Goal: Task Accomplishment & Management: Use online tool/utility

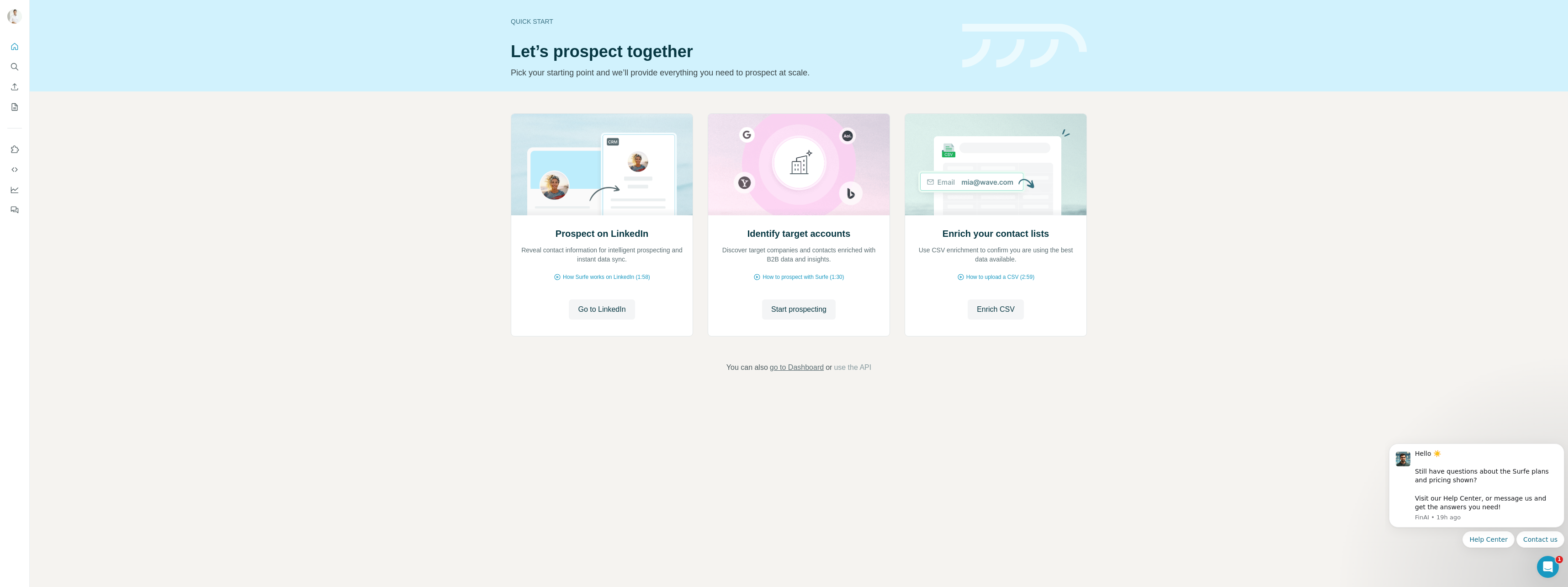
click at [791, 365] on span "go to Dashboard" at bounding box center [797, 367] width 54 height 11
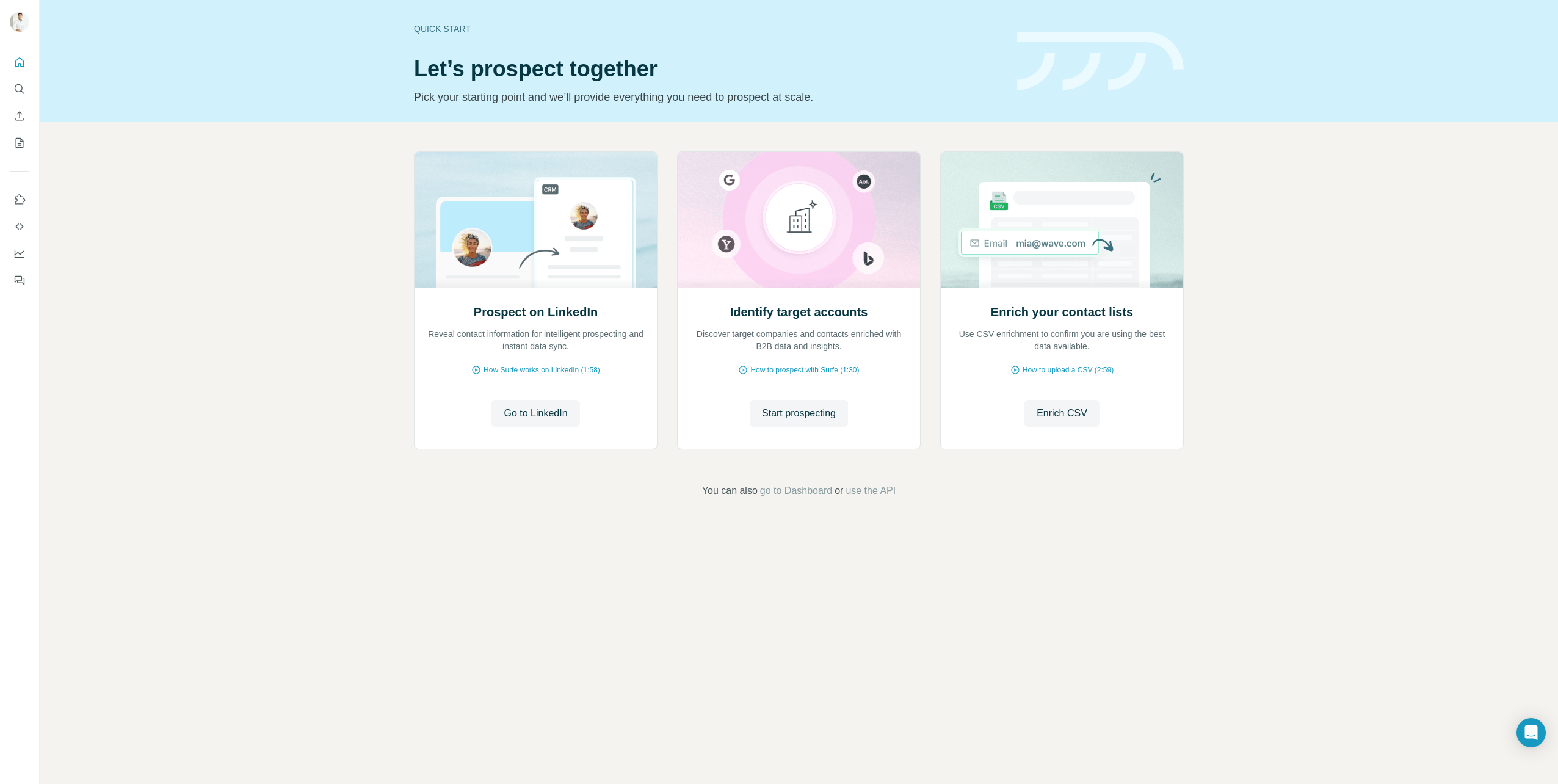
click at [22, 85] on icon "Search" at bounding box center [20, 89] width 12 height 12
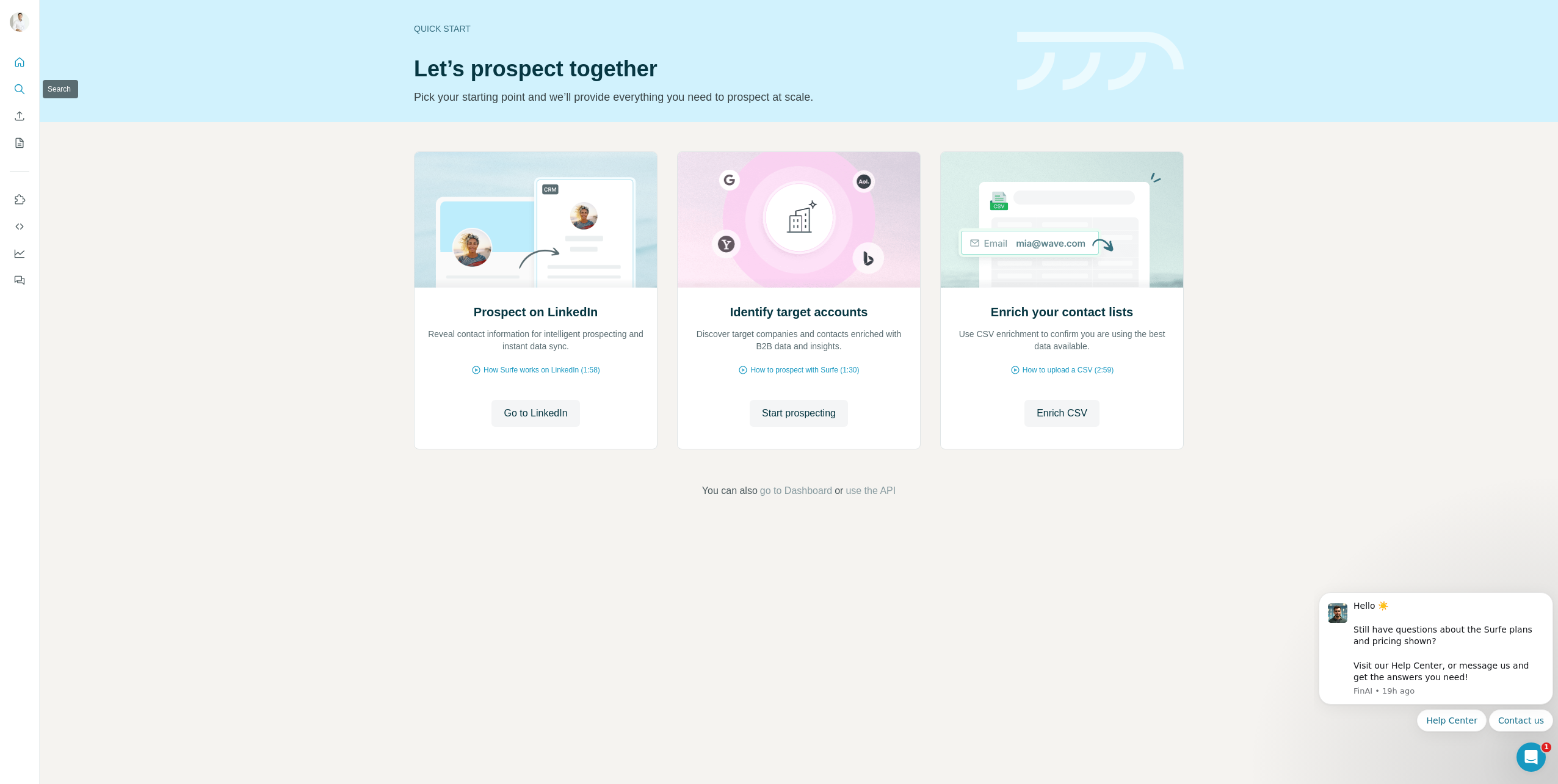
click at [18, 95] on button "Search" at bounding box center [20, 89] width 20 height 22
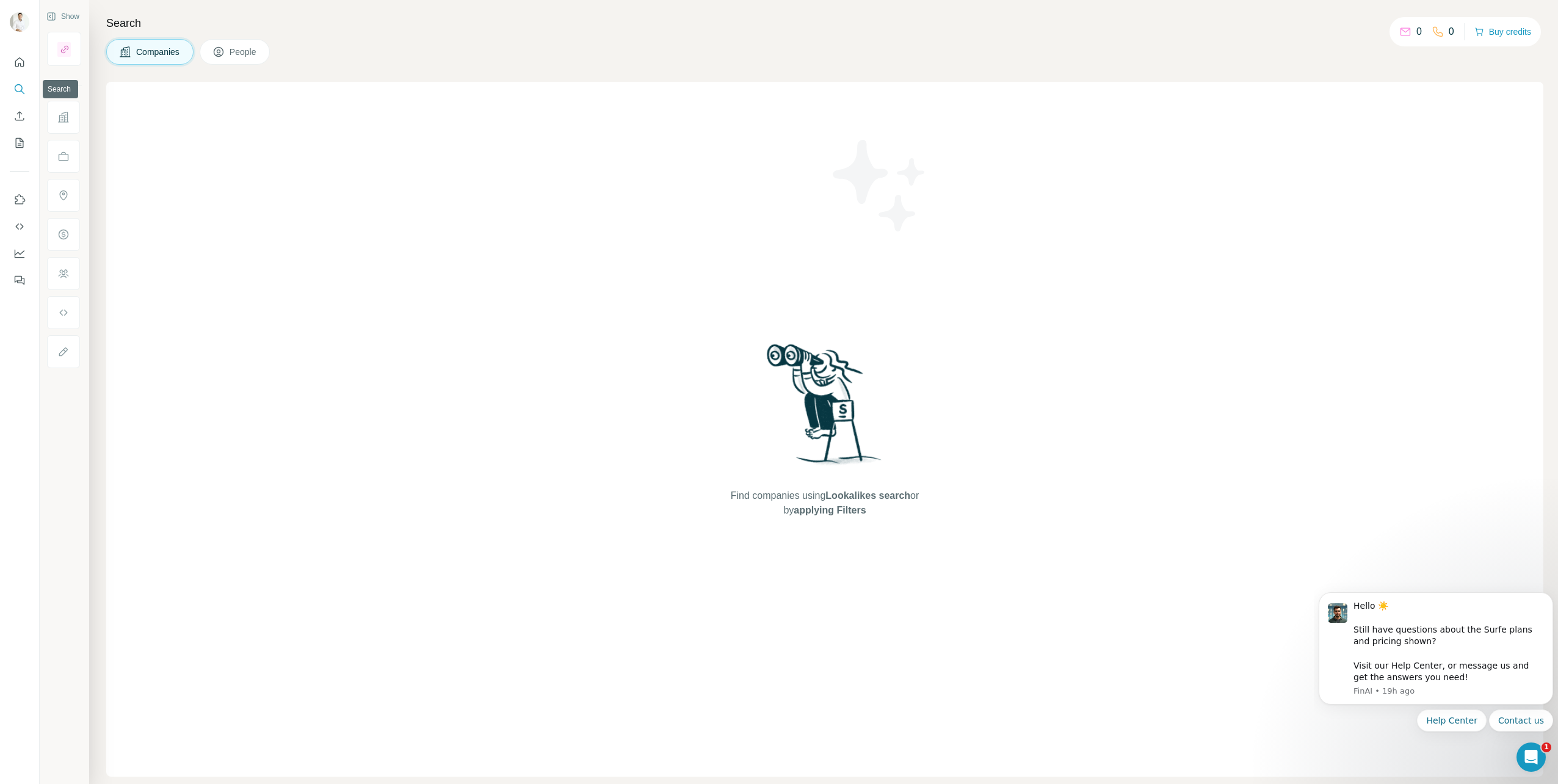
click at [21, 86] on icon "Search" at bounding box center [19, 89] width 8 height 8
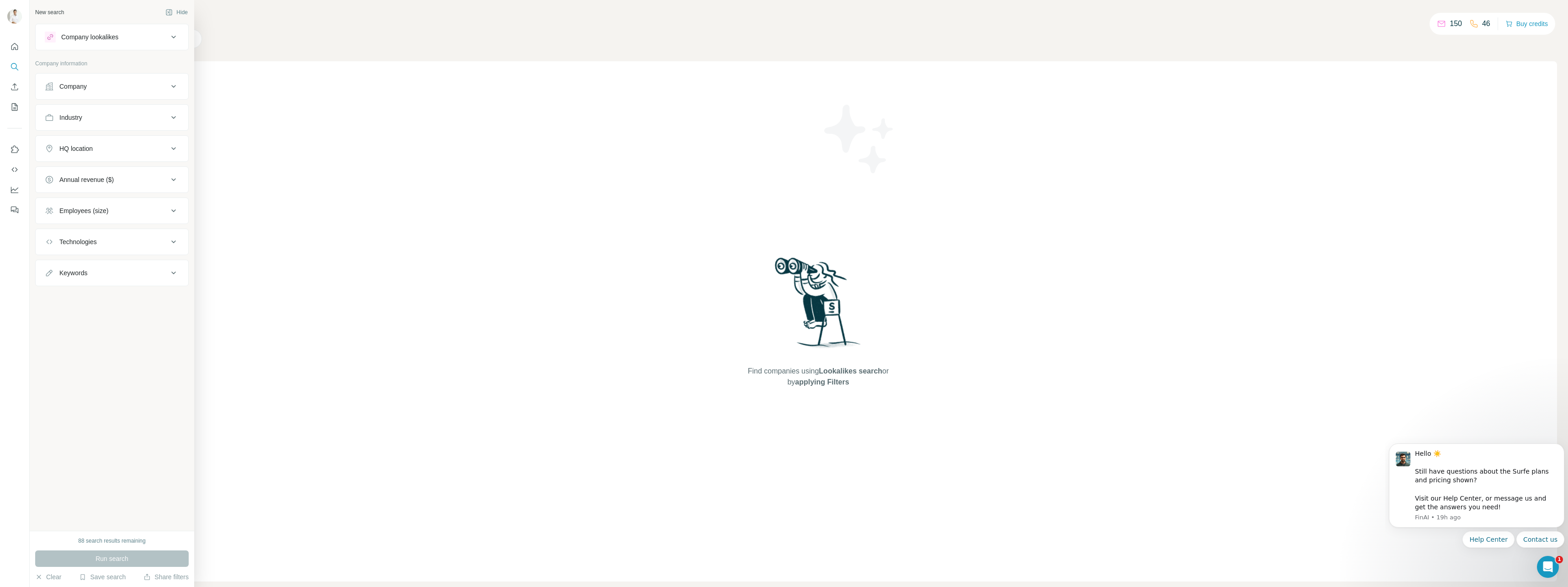
click at [132, 91] on div "Company" at bounding box center [107, 86] width 124 height 9
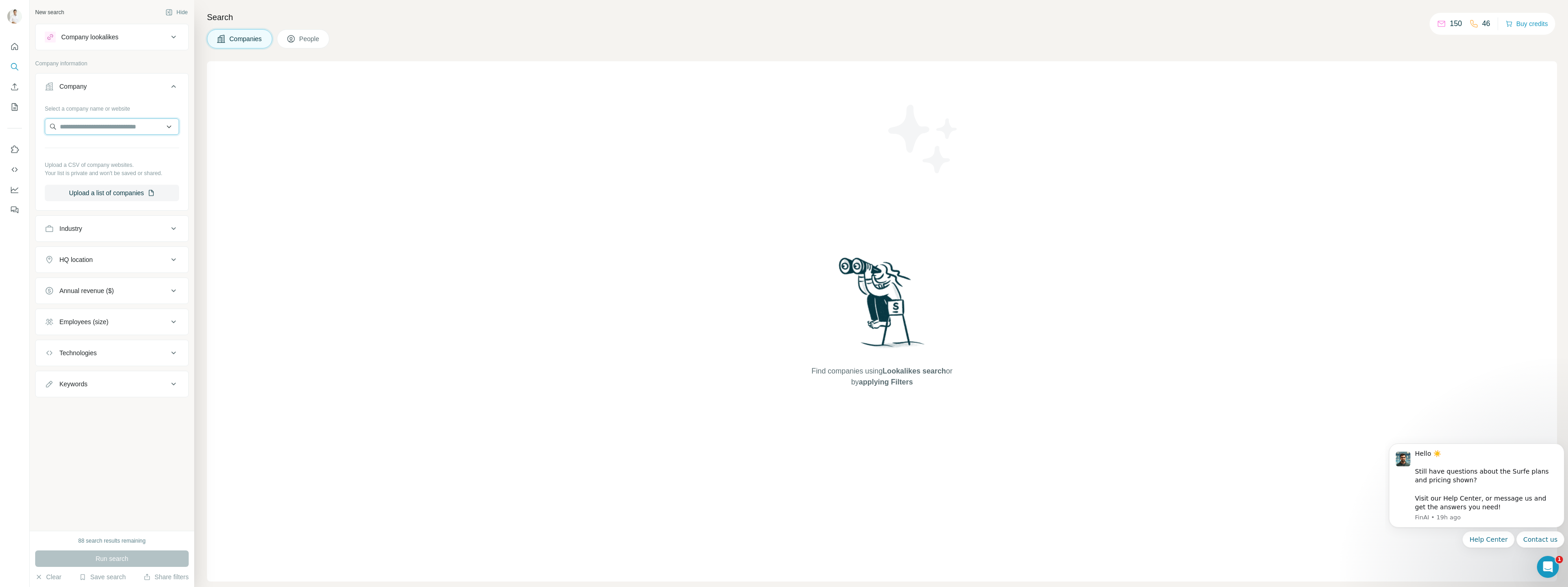
click at [108, 125] on input "text" at bounding box center [112, 126] width 135 height 16
type input "*******"
click at [153, 158] on div "Carrier [DOMAIN_NAME]" at bounding box center [111, 151] width 130 height 25
click at [146, 560] on button "Run search" at bounding box center [112, 558] width 153 height 16
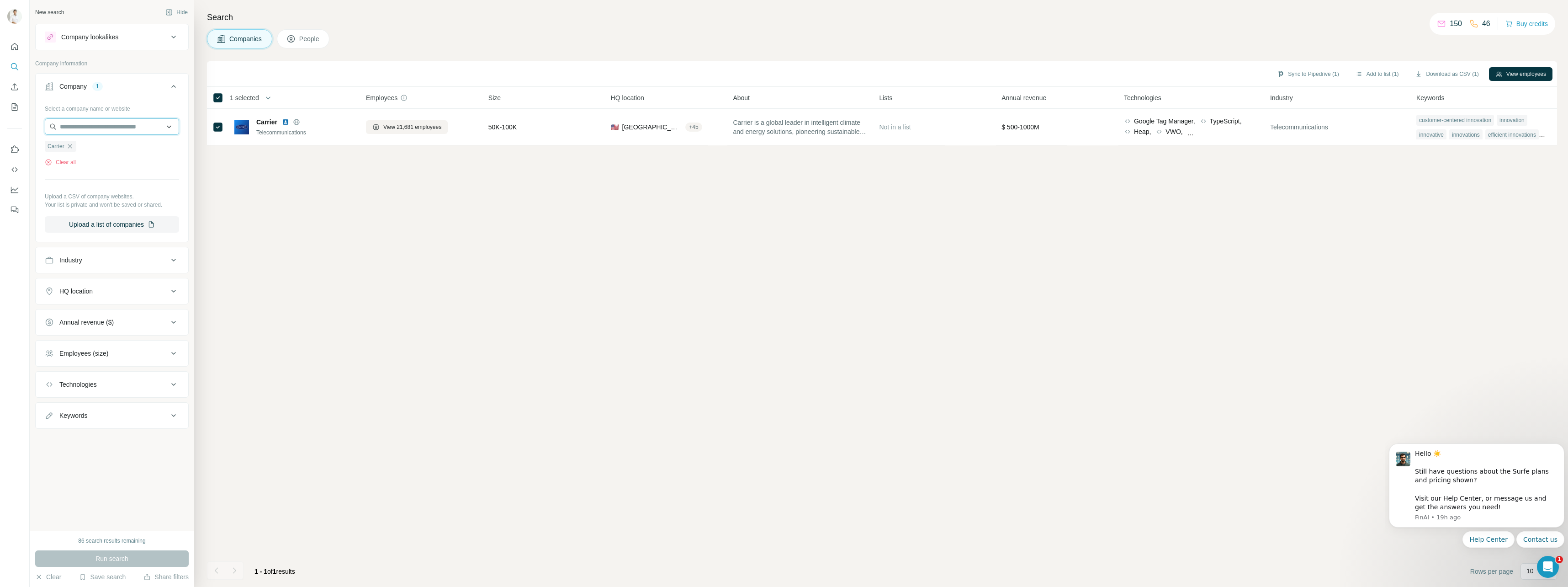
click at [102, 132] on input "text" at bounding box center [112, 126] width 135 height 16
click at [224, 171] on div "Sync to Pipedrive (1) Add to list (1) Download as CSV (1) View employees 1 sele…" at bounding box center [882, 324] width 1350 height 525
click at [127, 47] on button "Company lookalikes" at bounding box center [112, 37] width 153 height 22
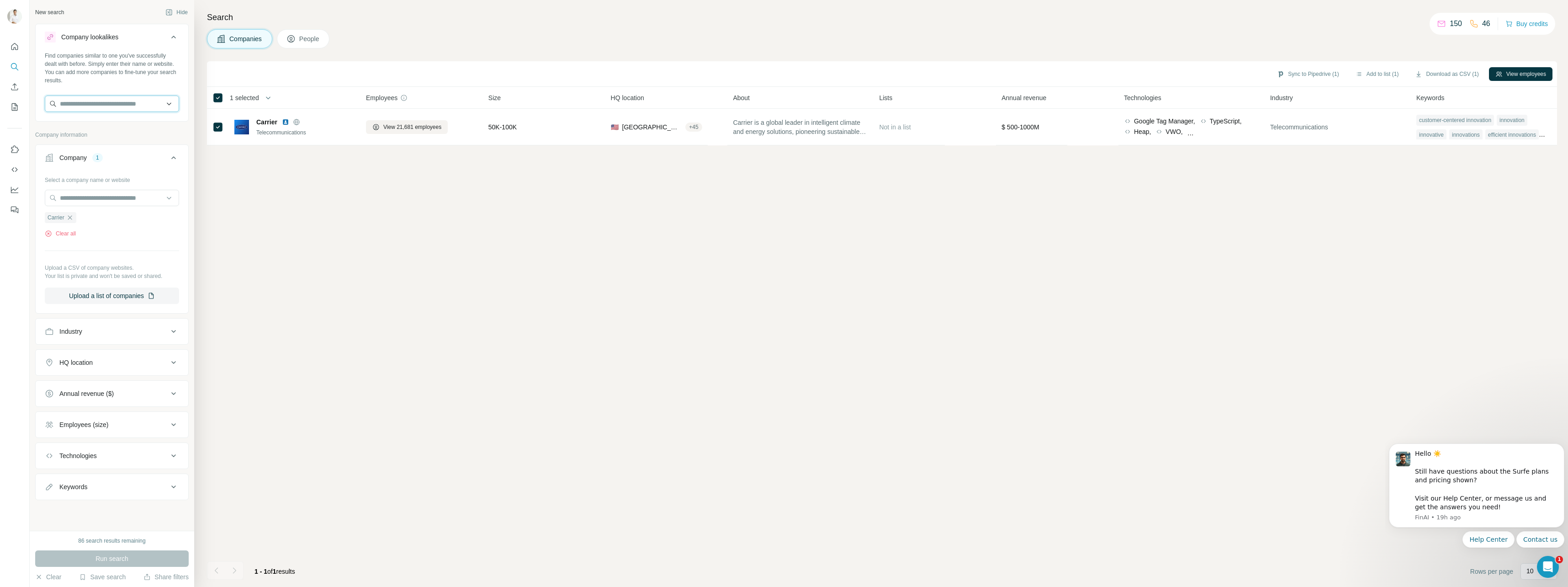
click at [128, 102] on input "text" at bounding box center [112, 104] width 135 height 16
type input "*******"
click at [129, 127] on div "Carrier [DOMAIN_NAME]" at bounding box center [111, 128] width 130 height 25
click at [167, 557] on button "Run search" at bounding box center [112, 558] width 153 height 16
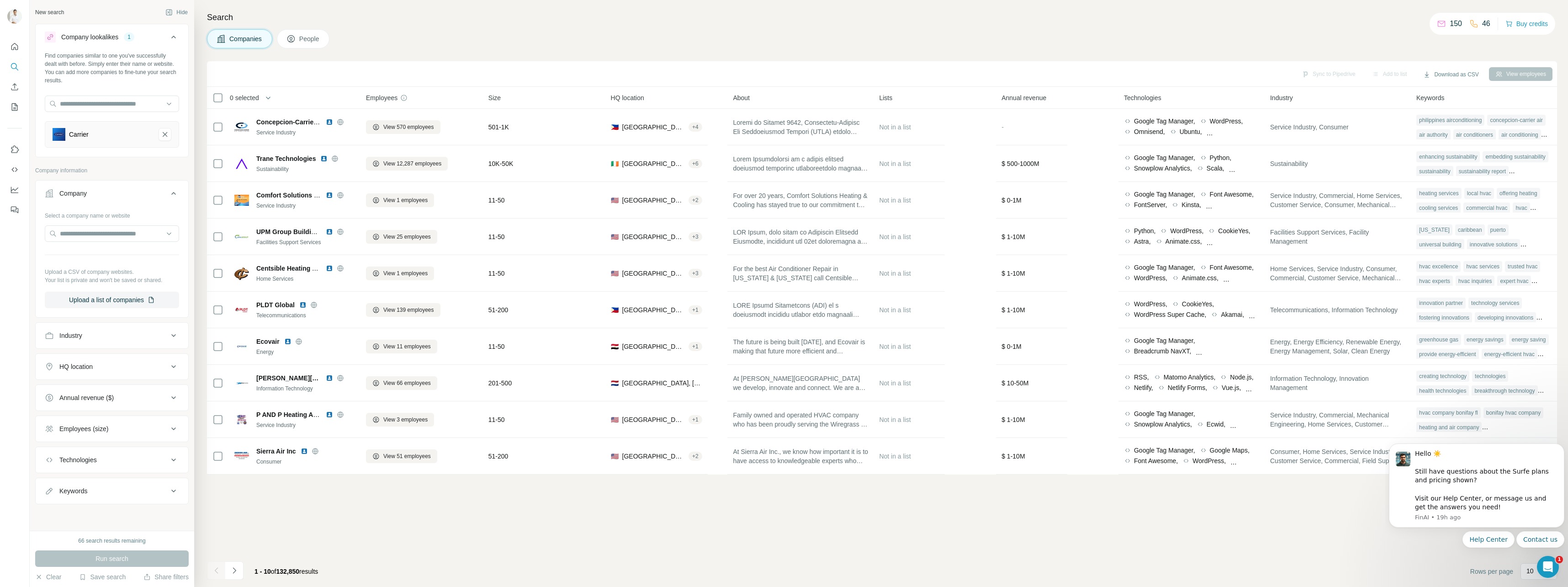
click at [163, 139] on button "Carrier-remove-button" at bounding box center [164, 134] width 13 height 13
click at [121, 100] on input "text" at bounding box center [112, 104] width 135 height 16
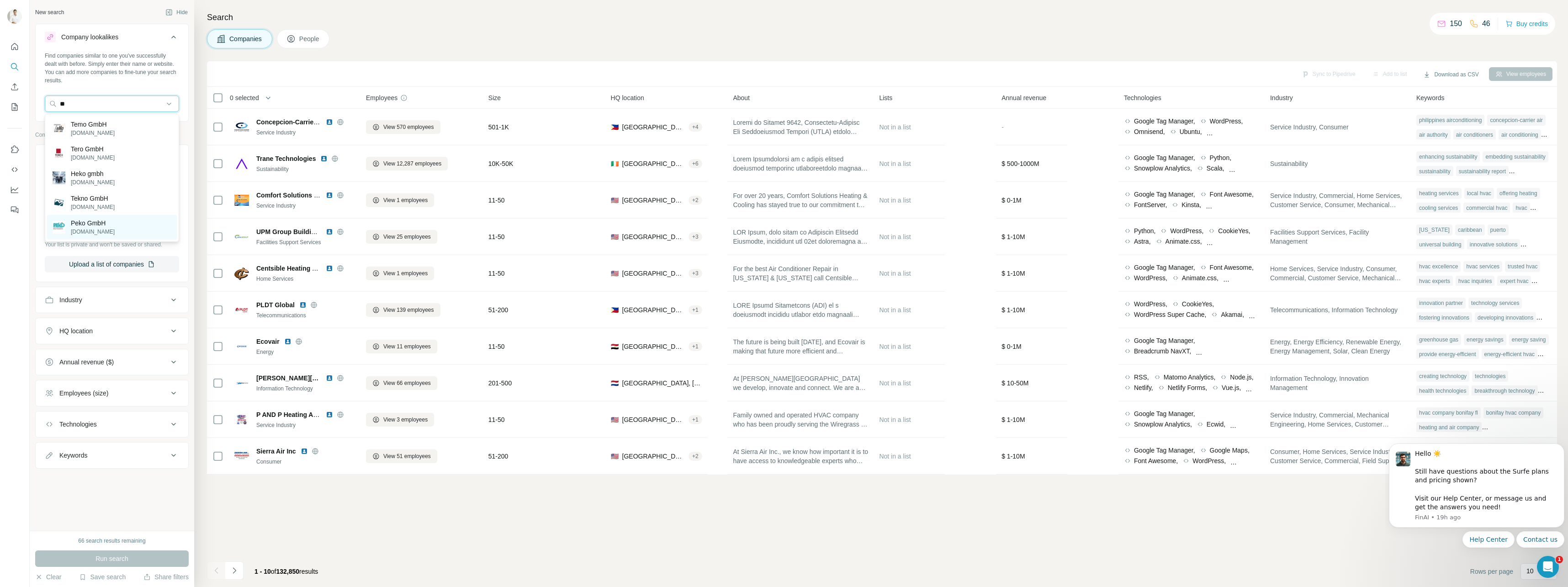
type input "*"
click at [123, 101] on input "**********" at bounding box center [112, 104] width 135 height 16
drag, startPoint x: 122, startPoint y: 108, endPoint x: 80, endPoint y: 105, distance: 42.1
click at [80, 105] on input "**********" at bounding box center [112, 104] width 135 height 16
type input "**********"
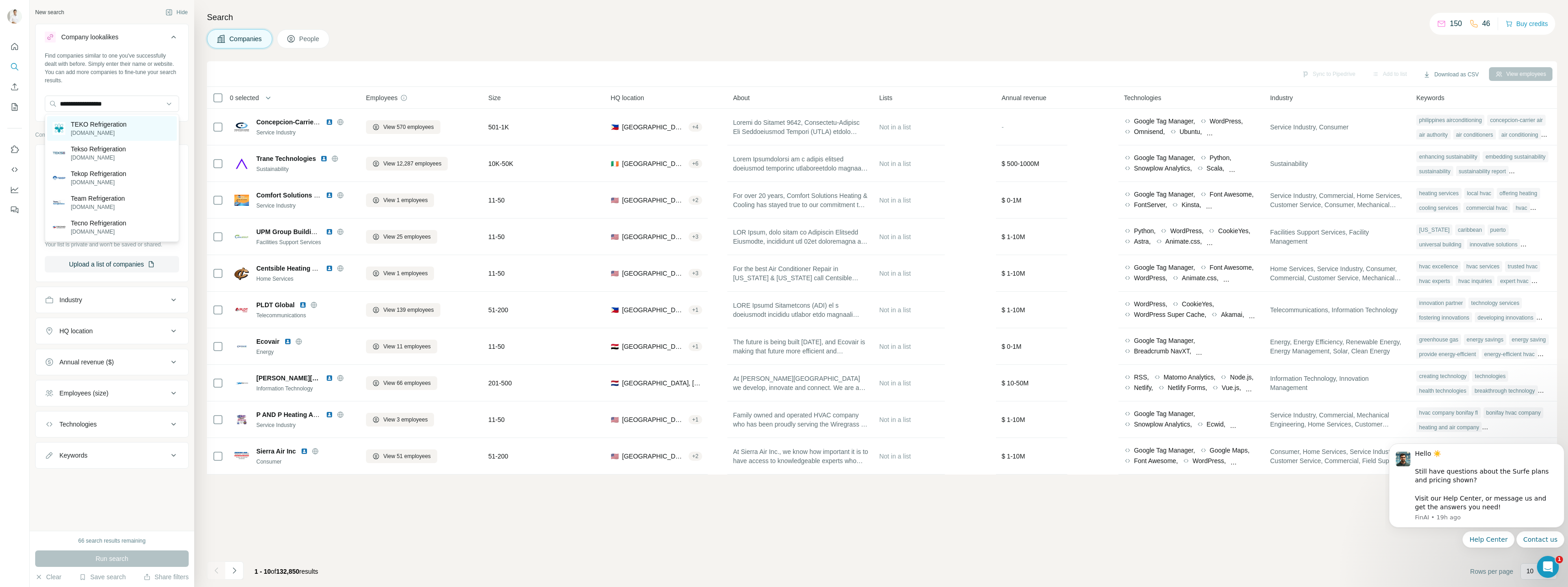
click at [127, 122] on p "TEKO Refrigeration" at bounding box center [99, 124] width 56 height 9
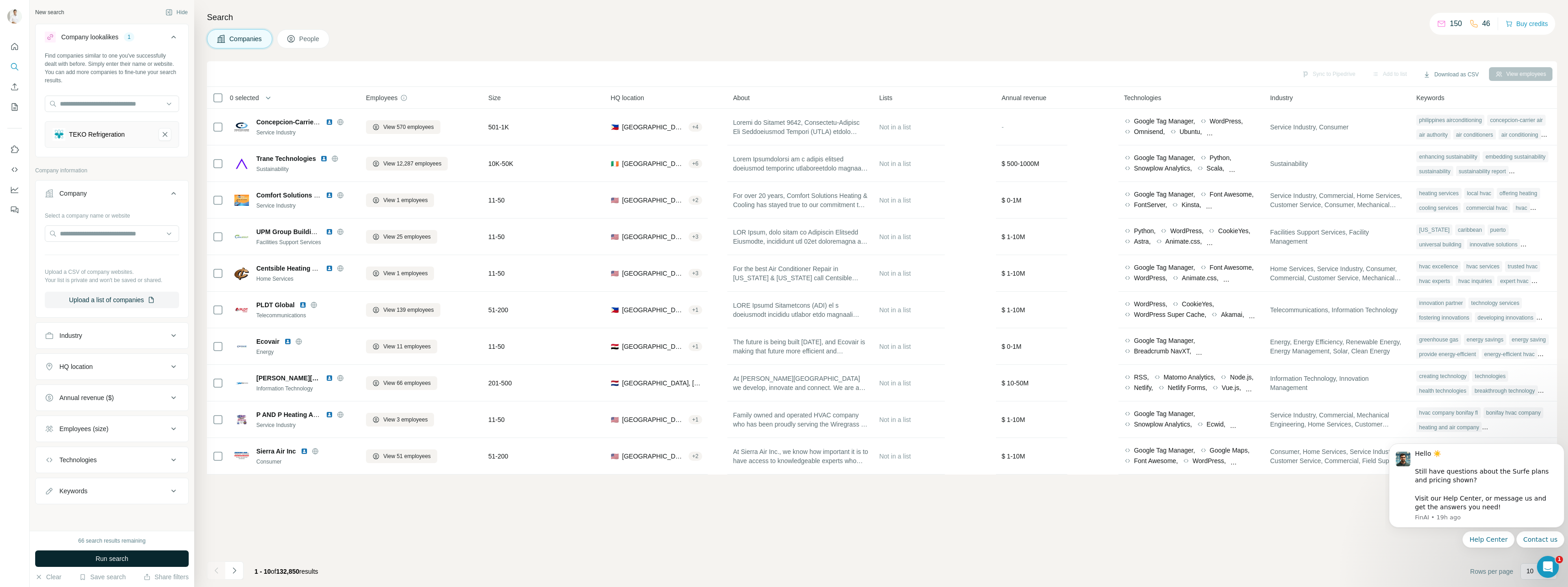
click at [129, 558] on button "Run search" at bounding box center [112, 558] width 153 height 16
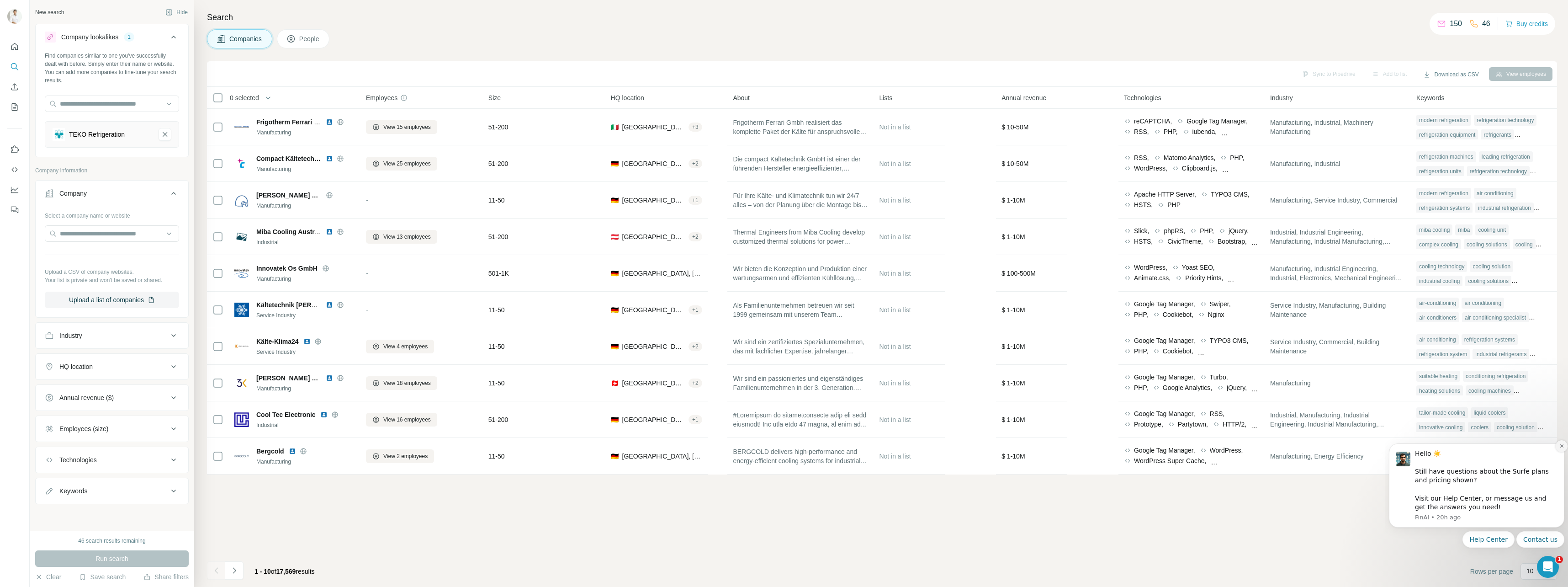
click at [1166, 450] on button "Dismiss notification" at bounding box center [1562, 446] width 12 height 12
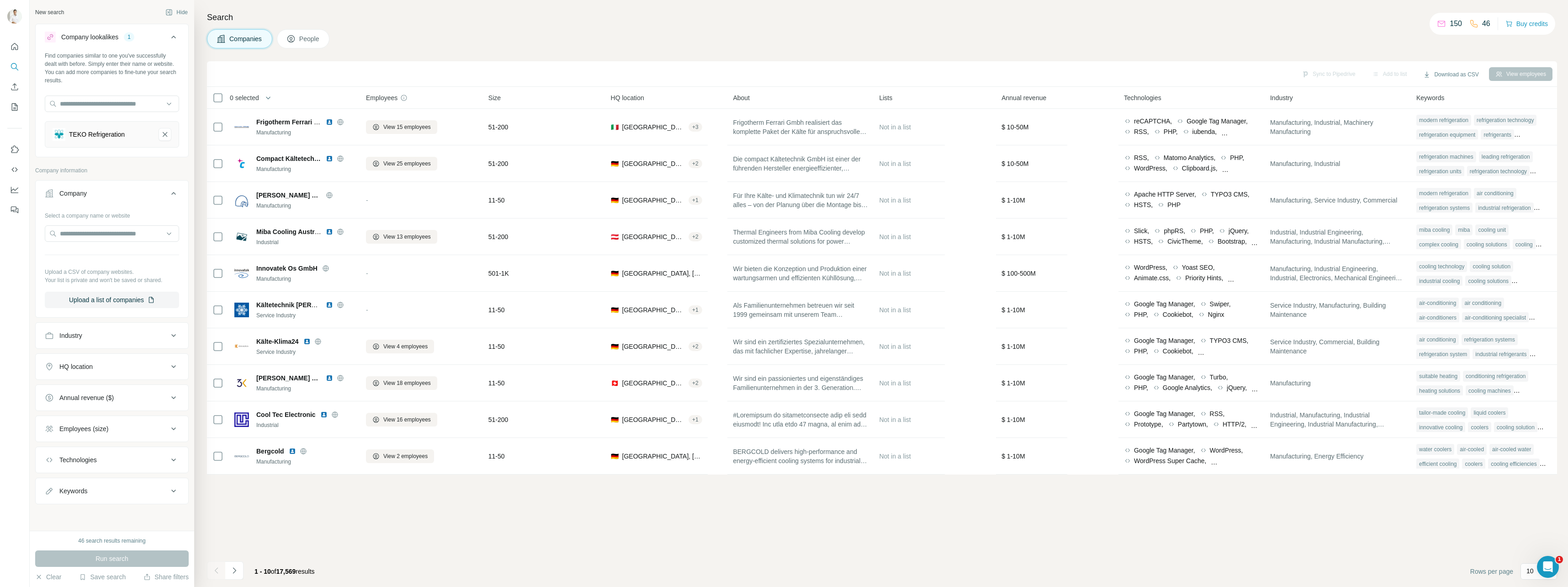
click at [145, 339] on div "Industry" at bounding box center [107, 335] width 124 height 9
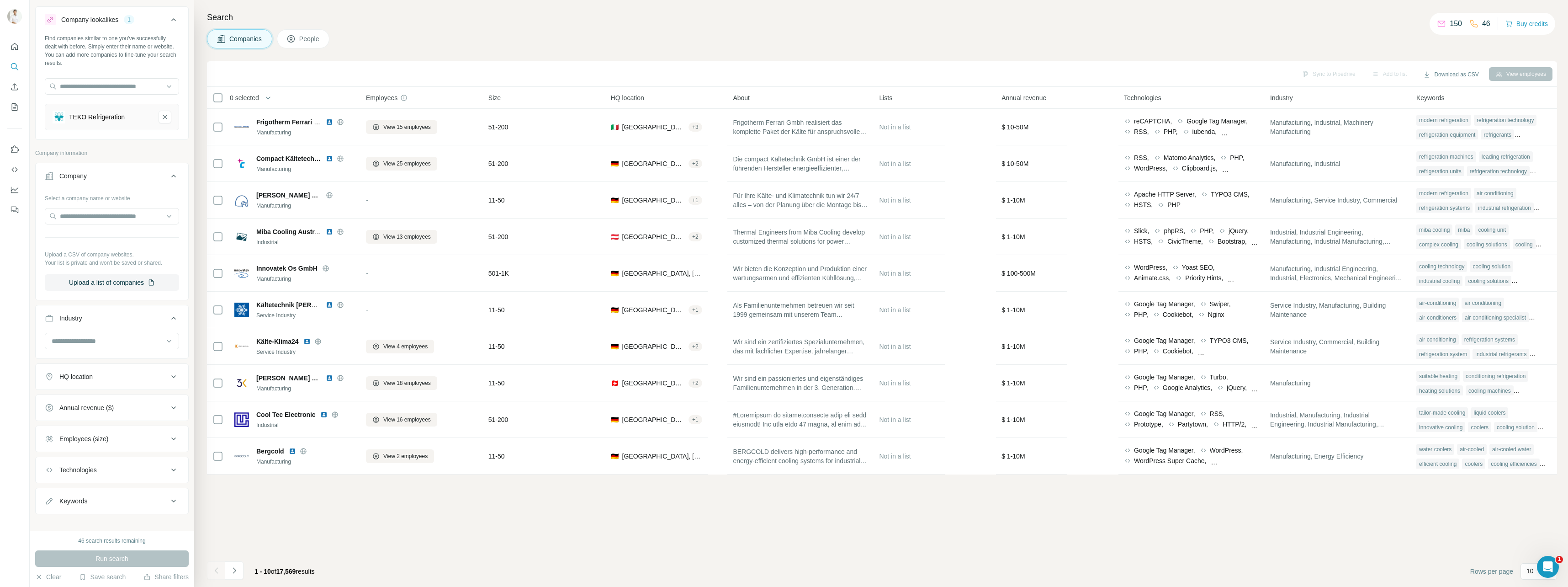
scroll to position [27, 0]
click at [141, 397] on div "Annual revenue ($)" at bounding box center [107, 398] width 124 height 9
click at [52, 451] on icon at bounding box center [51, 452] width 11 height 11
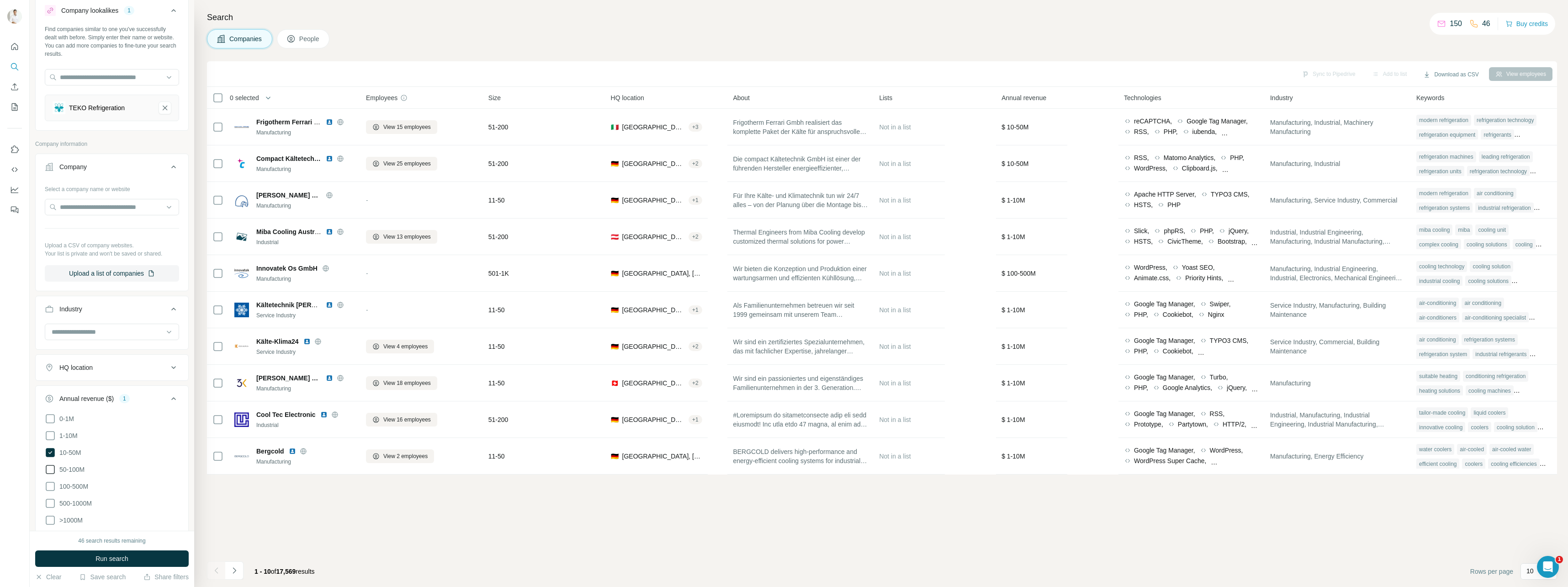
click at [49, 468] on icon at bounding box center [51, 469] width 11 height 11
click at [51, 485] on icon at bounding box center [51, 487] width 11 height 11
click at [153, 555] on button "Run search" at bounding box center [112, 558] width 153 height 16
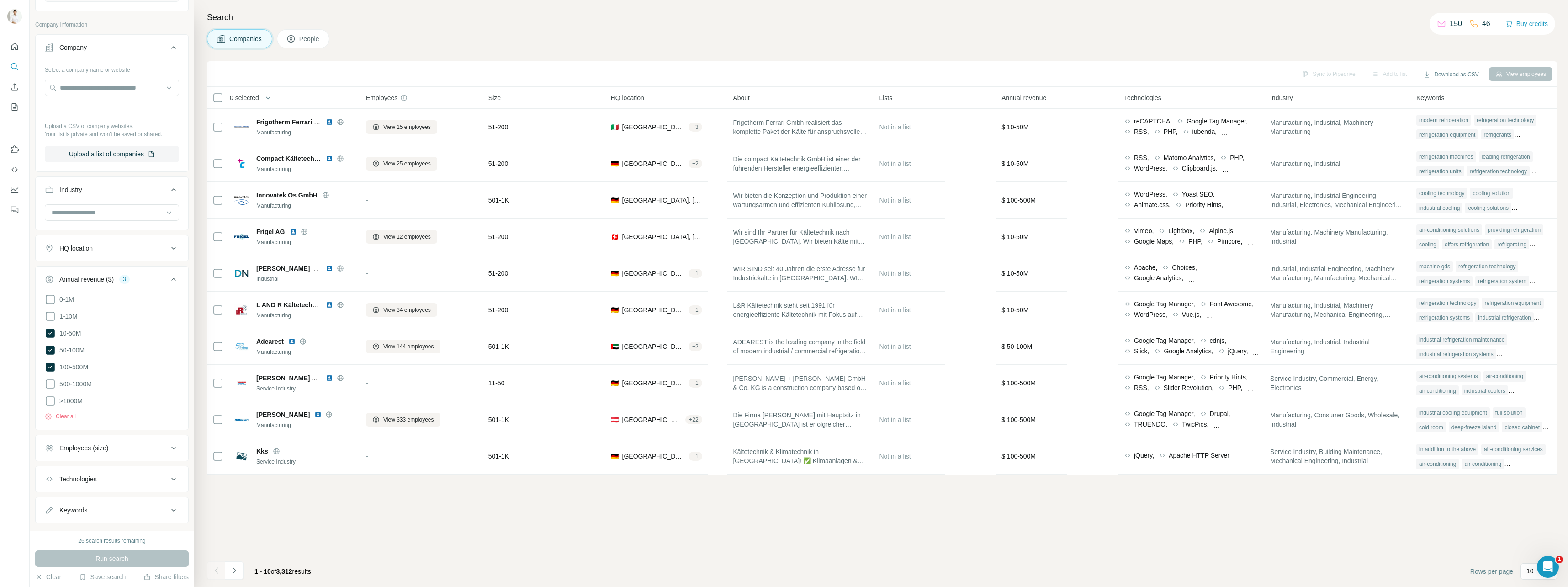
scroll to position [161, 0]
click at [138, 434] on button "Employees (size)" at bounding box center [112, 433] width 153 height 22
click at [54, 481] on icon at bounding box center [51, 487] width 11 height 11
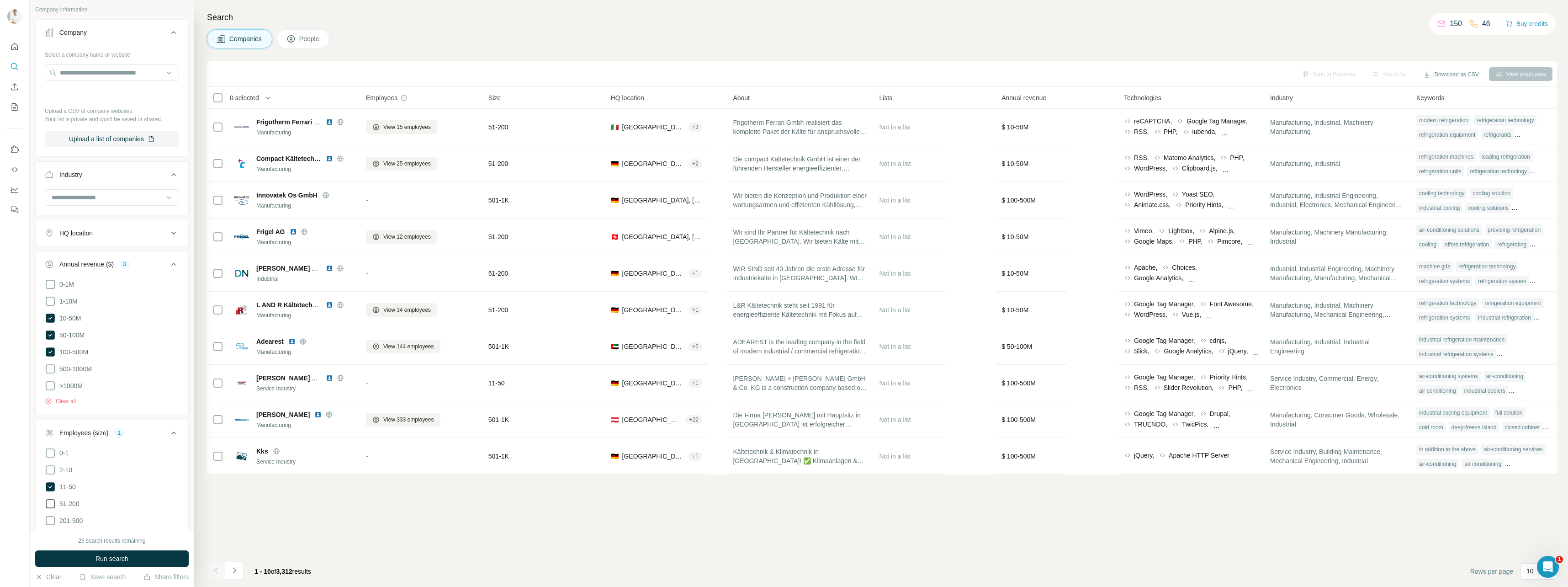
click at [51, 499] on icon at bounding box center [51, 504] width 11 height 11
click at [49, 515] on icon at bounding box center [51, 521] width 11 height 11
drag, startPoint x: 161, startPoint y: 557, endPoint x: 161, endPoint y: 548, distance: 9.0
click at [161, 557] on button "Run search" at bounding box center [112, 558] width 153 height 16
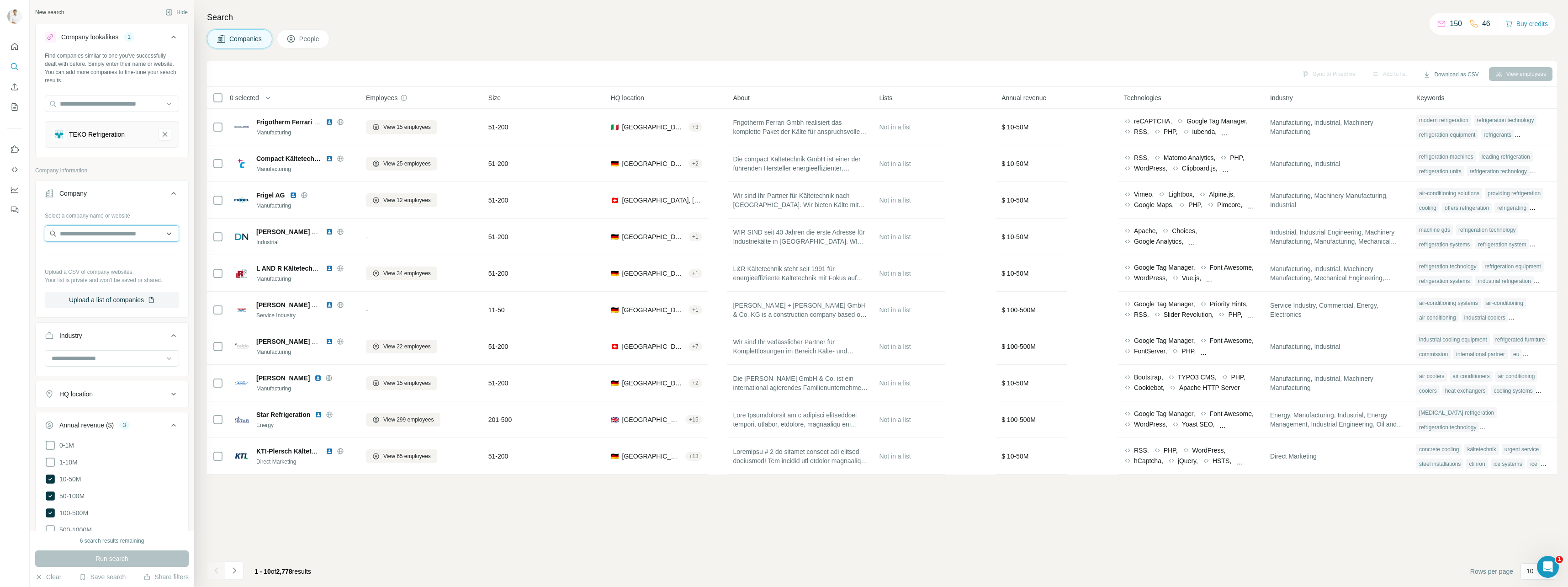
click at [97, 231] on input "text" at bounding box center [112, 233] width 135 height 16
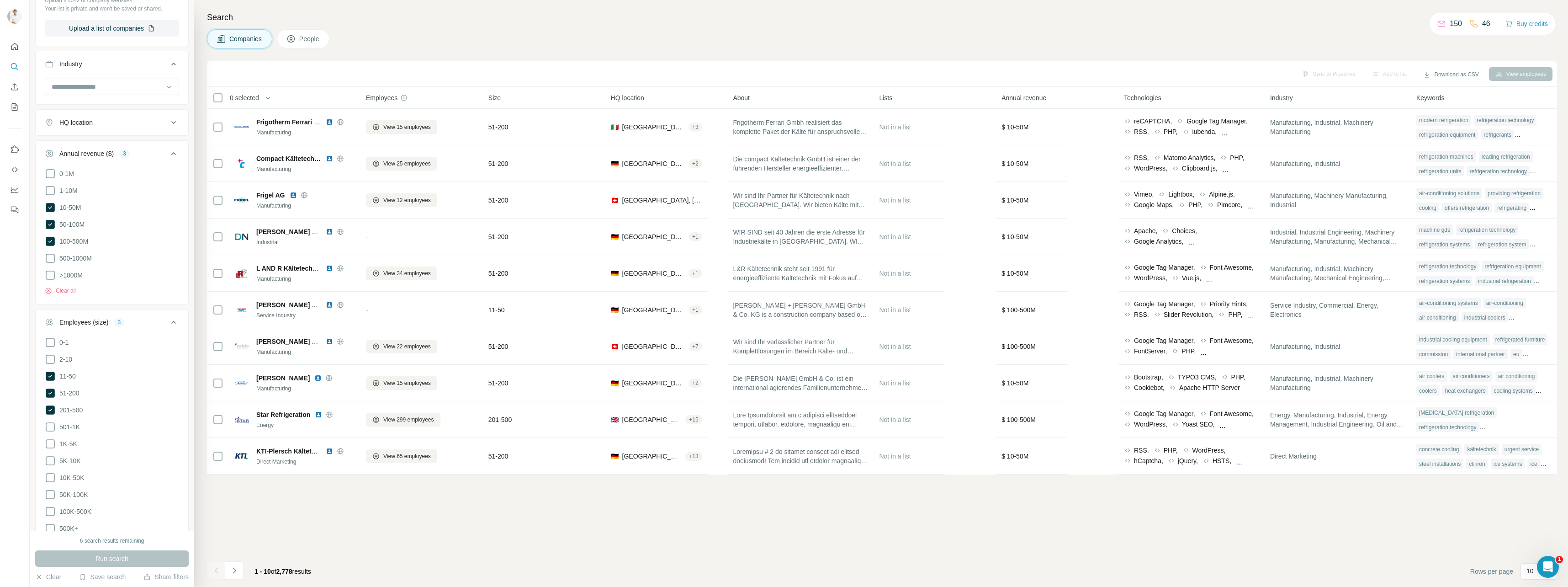
scroll to position [274, 0]
click at [50, 370] on icon at bounding box center [50, 373] width 9 height 9
click at [147, 564] on button "Run search" at bounding box center [112, 558] width 153 height 16
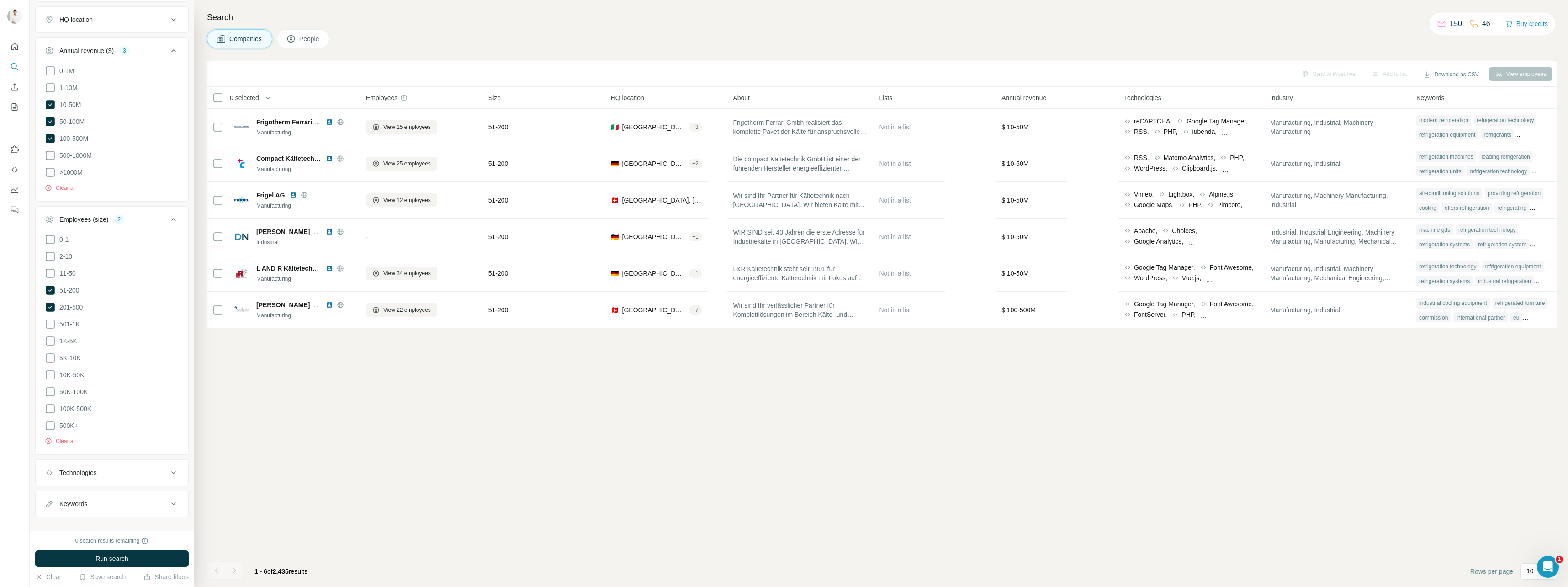
scroll to position [378, 0]
click at [117, 465] on div "Technologies" at bounding box center [107, 469] width 124 height 9
click at [122, 490] on button "Keywords" at bounding box center [112, 501] width 153 height 22
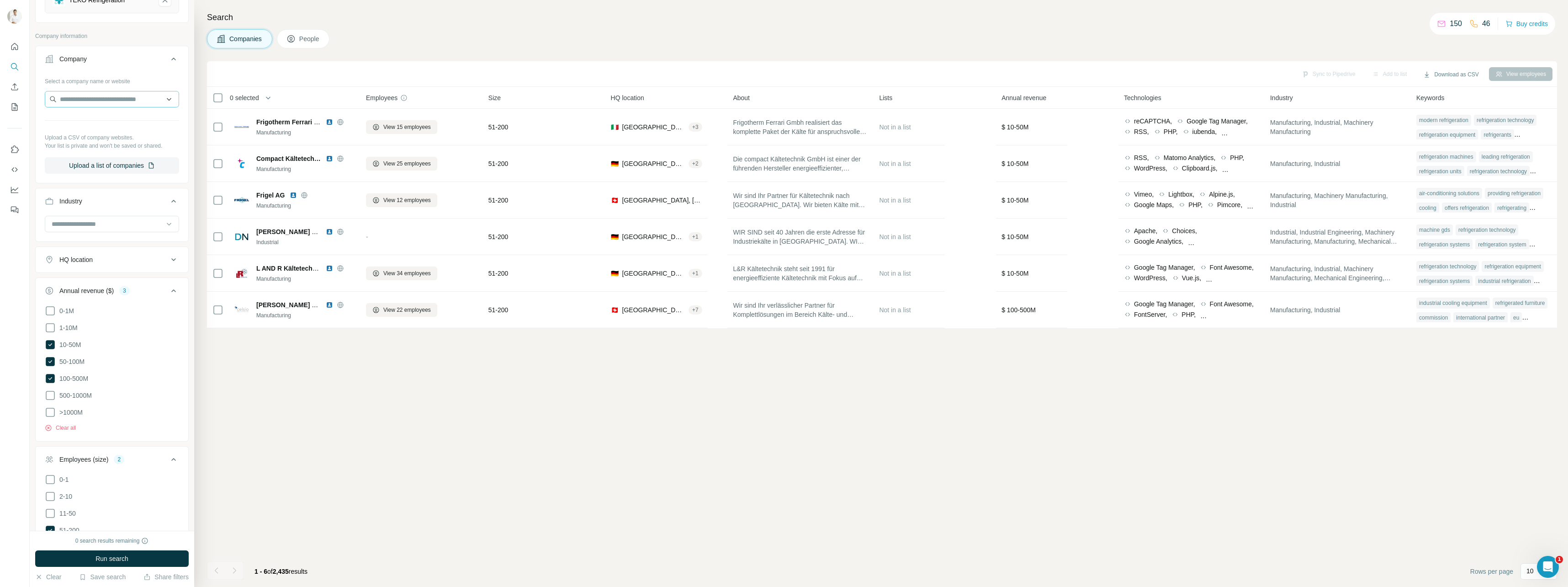
scroll to position [137, 0]
click at [103, 259] on div "HQ location" at bounding box center [107, 256] width 124 height 9
click at [105, 278] on input "text" at bounding box center [112, 279] width 135 height 16
type input "*"
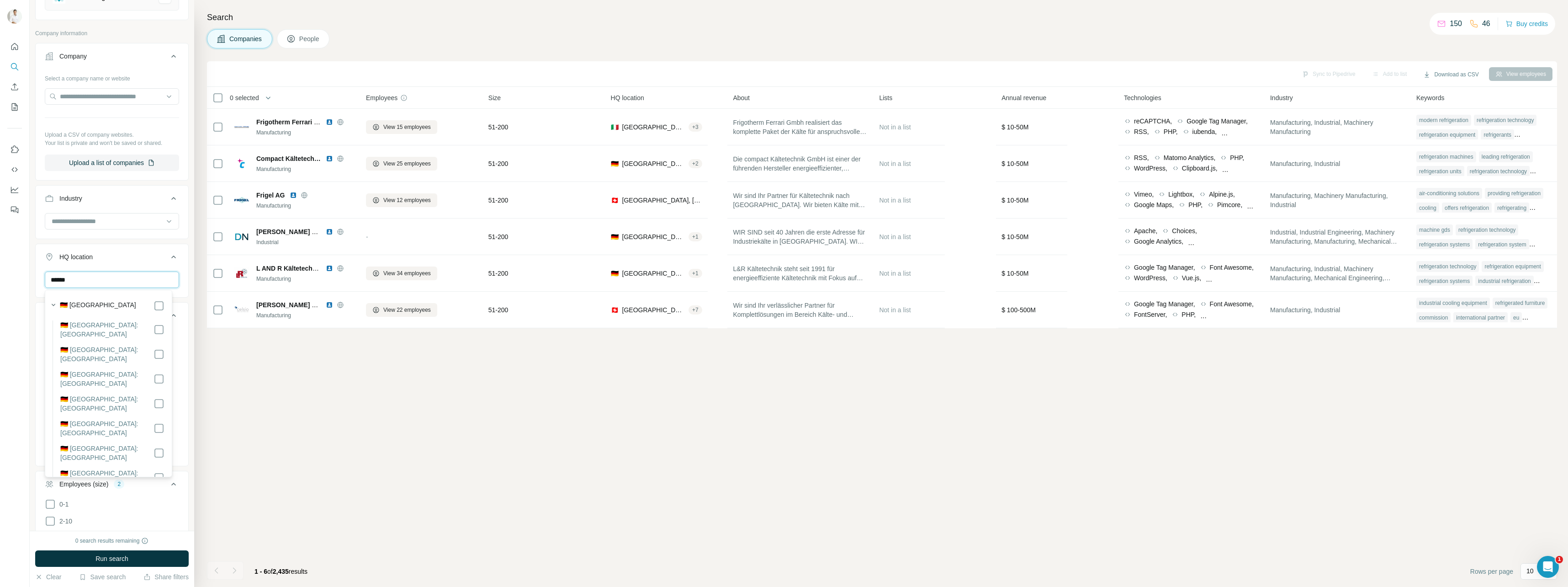
type input "******"
click at [354, 386] on div "Sync to Pipedrive Add to list Download as CSV View employees 0 selected Compani…" at bounding box center [882, 324] width 1350 height 525
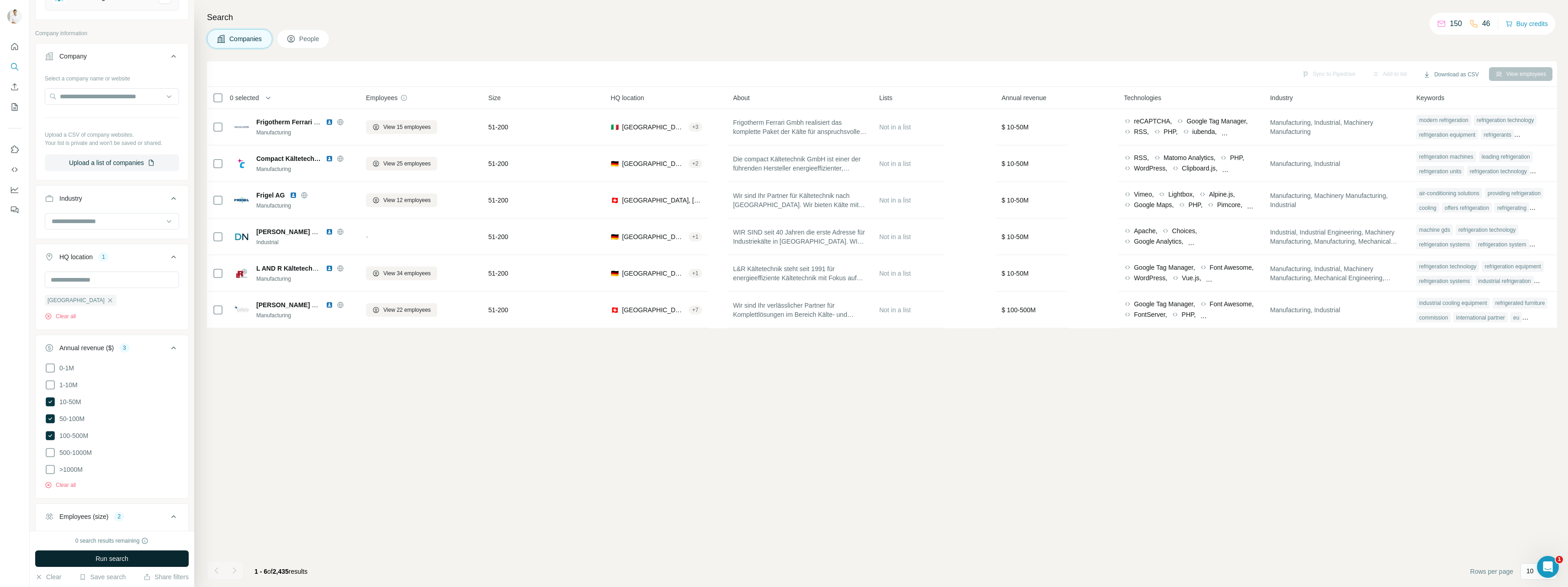
click at [142, 560] on button "Run search" at bounding box center [112, 558] width 153 height 16
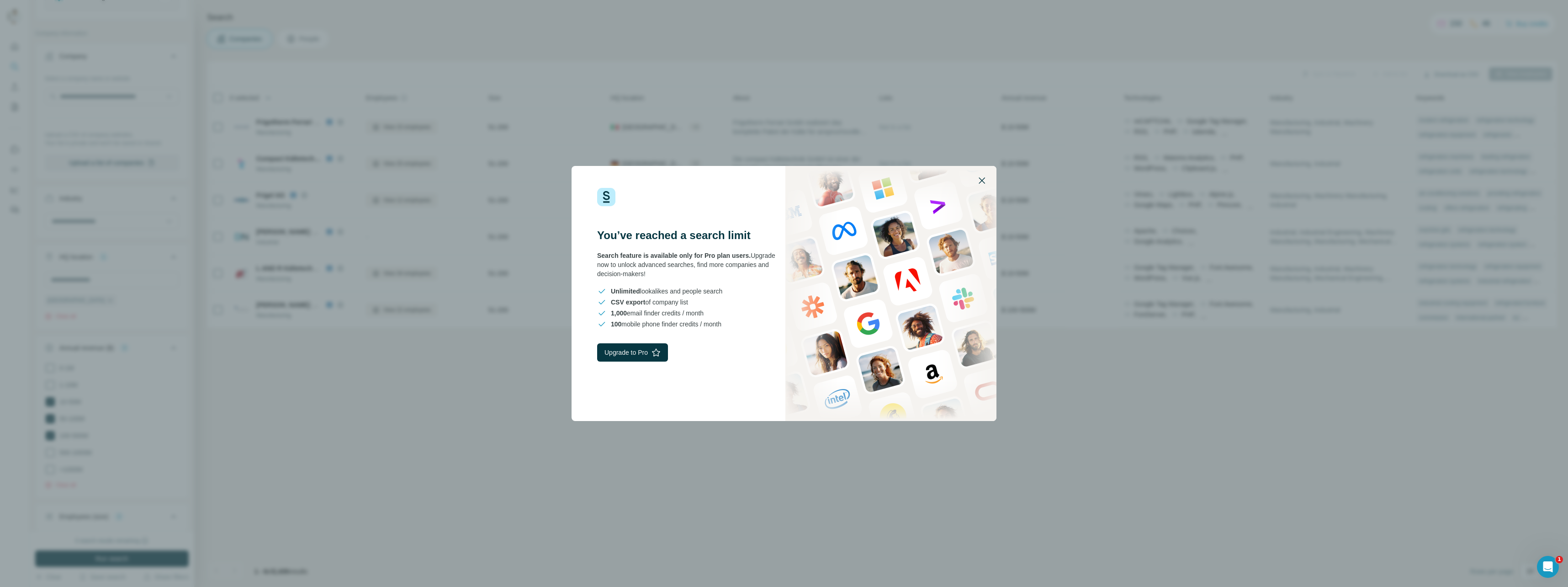
click at [980, 175] on icon "button" at bounding box center [982, 180] width 11 height 11
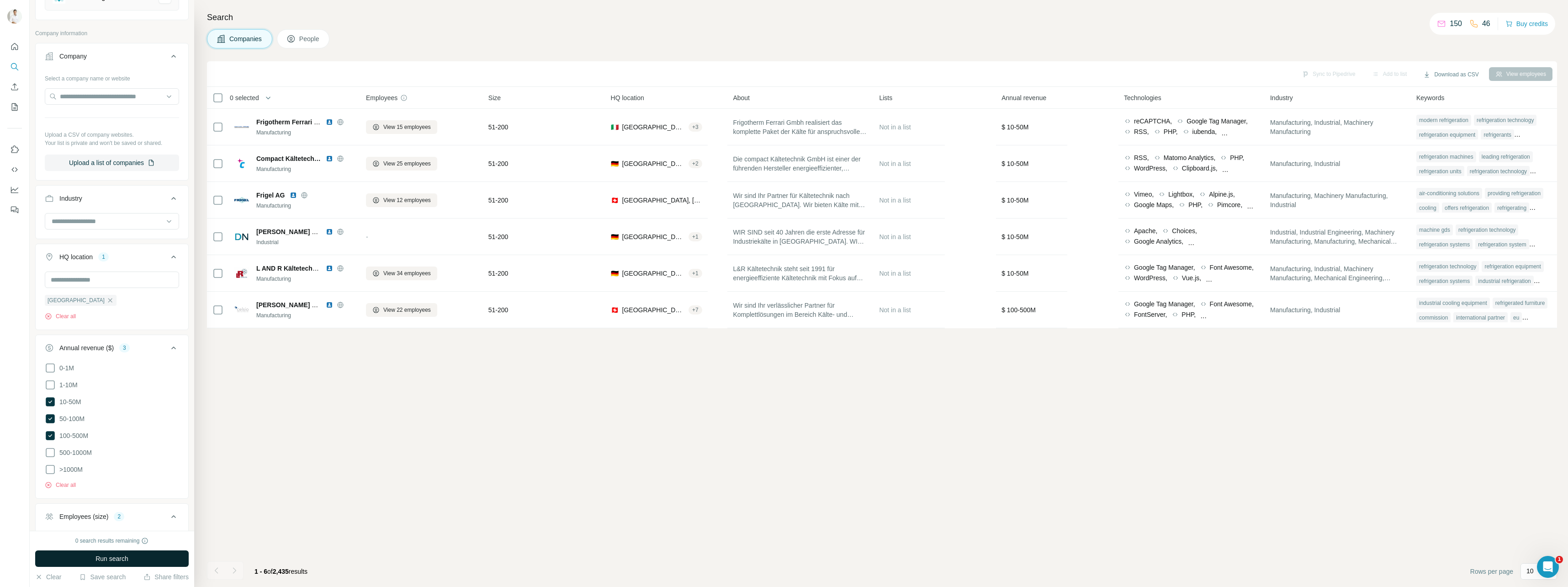
click at [165, 553] on button "Run search" at bounding box center [112, 558] width 153 height 16
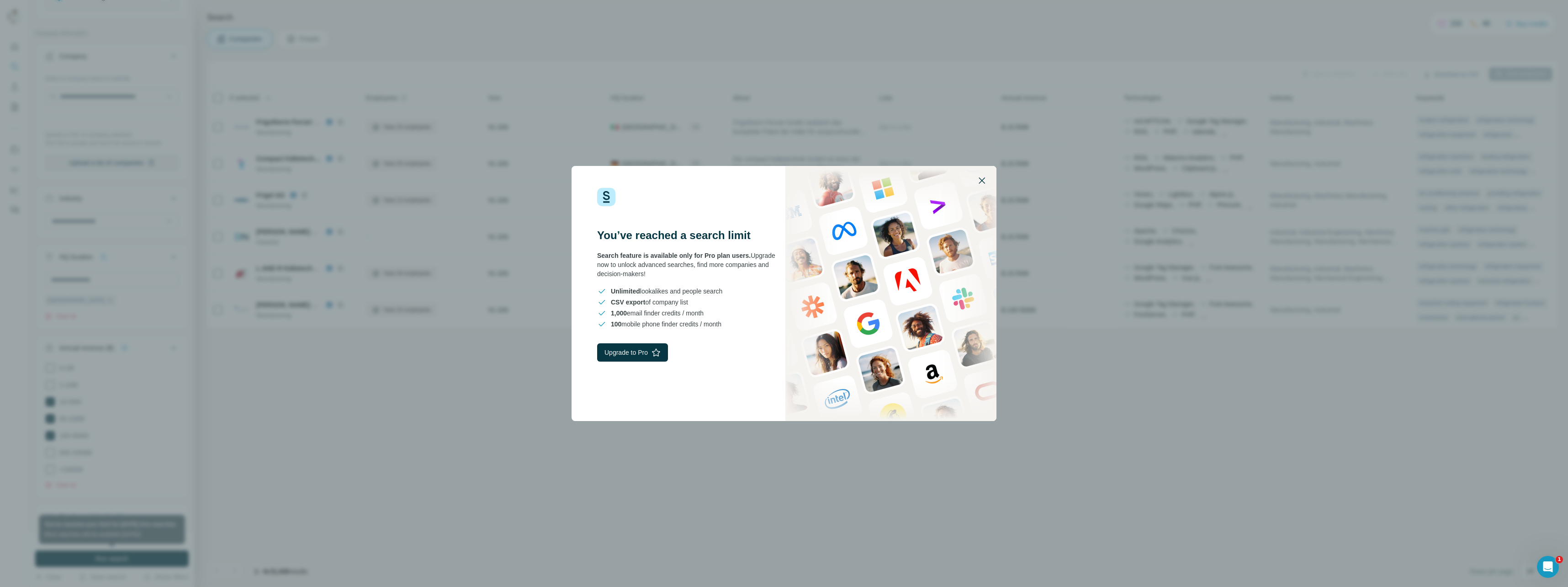
click at [987, 183] on icon "button" at bounding box center [982, 180] width 11 height 11
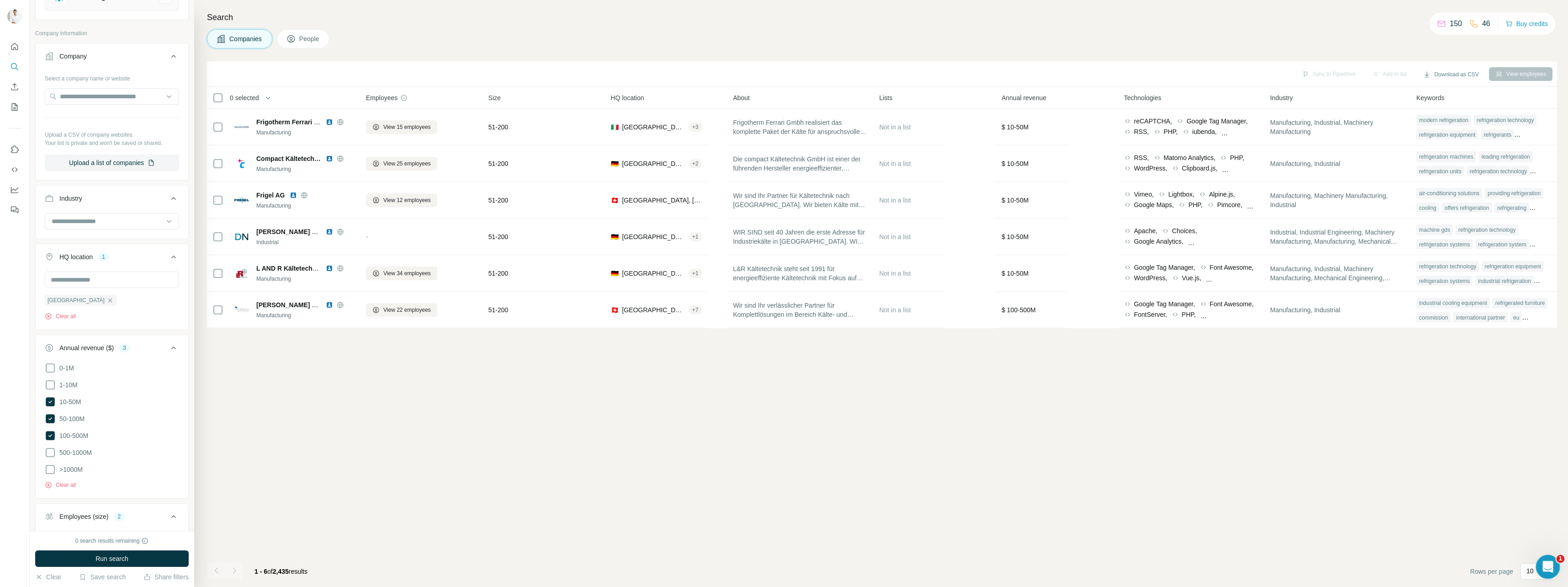
click at [1166, 561] on icon "Open Intercom Messenger" at bounding box center [1546, 565] width 7 height 7
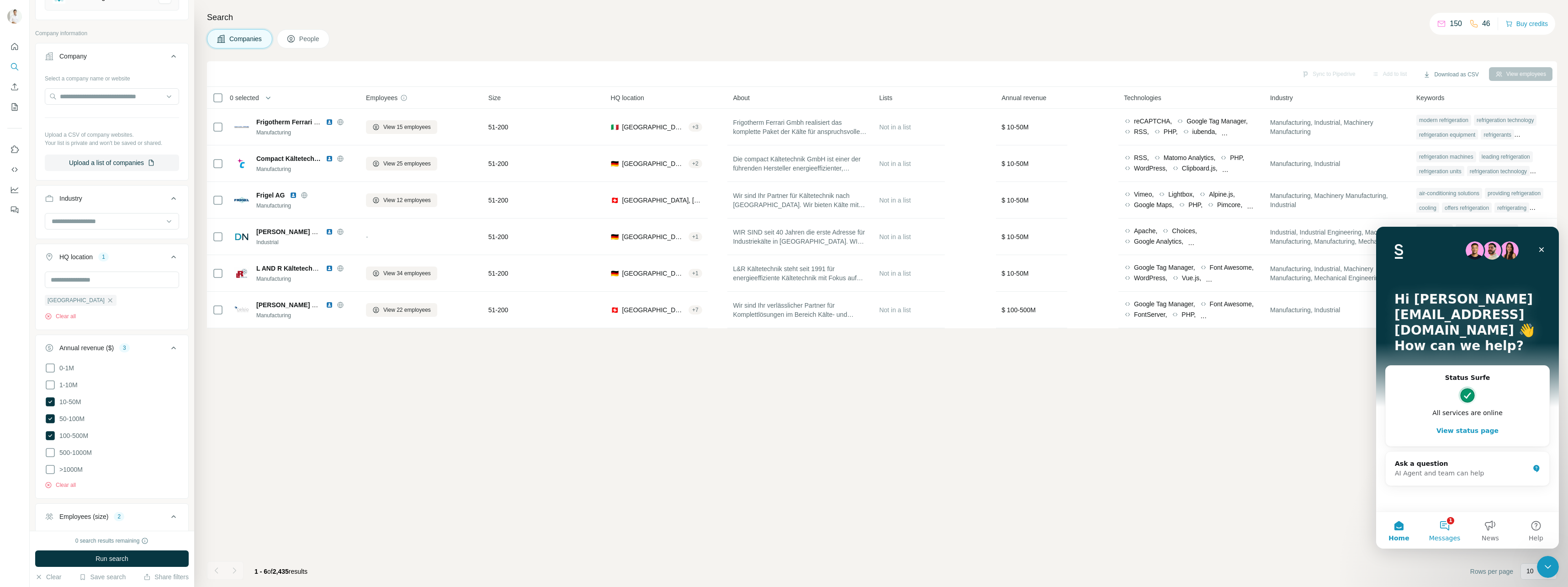
click at [1166, 521] on button "1 Messages" at bounding box center [1444, 530] width 46 height 37
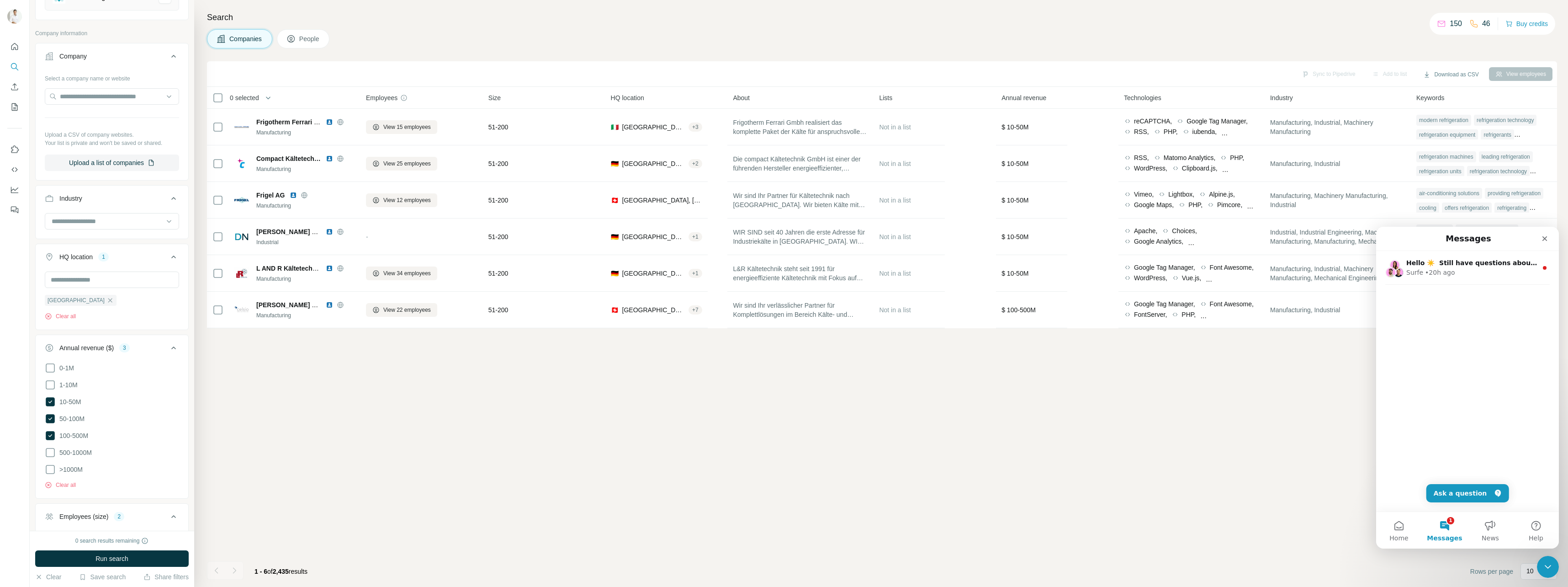
click at [1166, 417] on div "Hello ☀️ ​ Still have questions about the Surfe plans and pricing shown? ​ Visi…" at bounding box center [1468, 381] width 183 height 261
click at [1166, 488] on button "Ask a question" at bounding box center [1468, 493] width 83 height 18
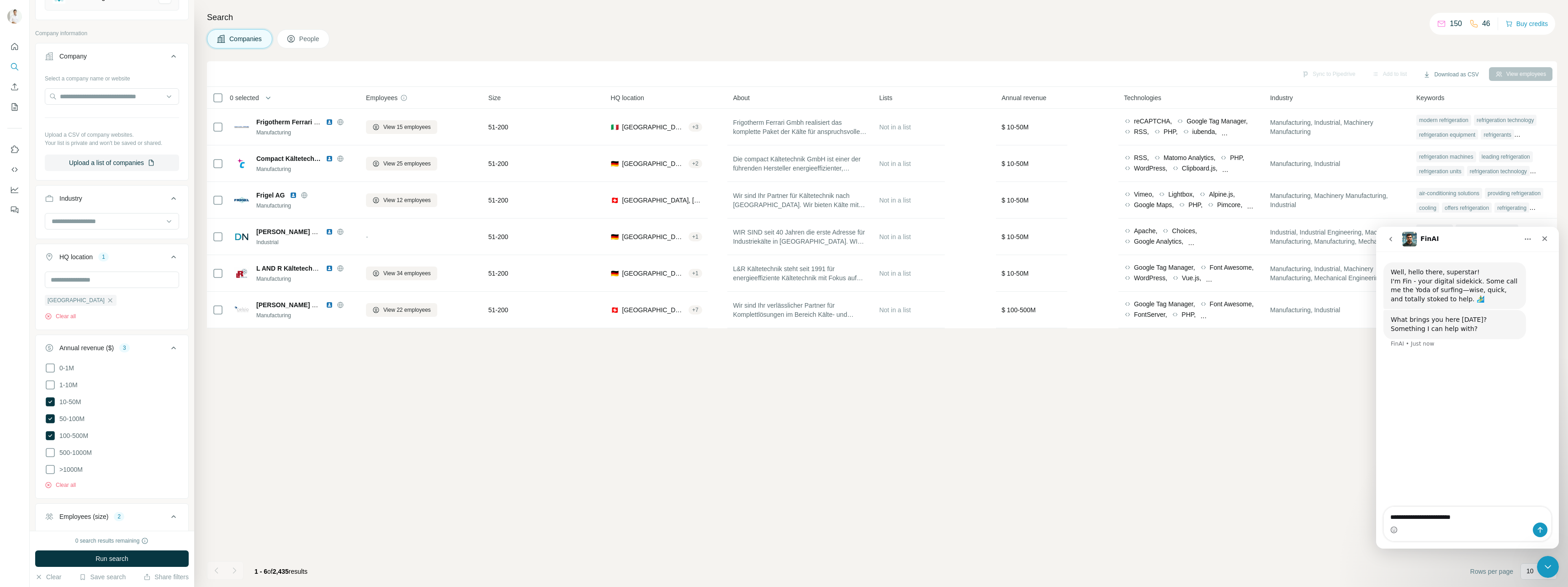
type textarea "**********"
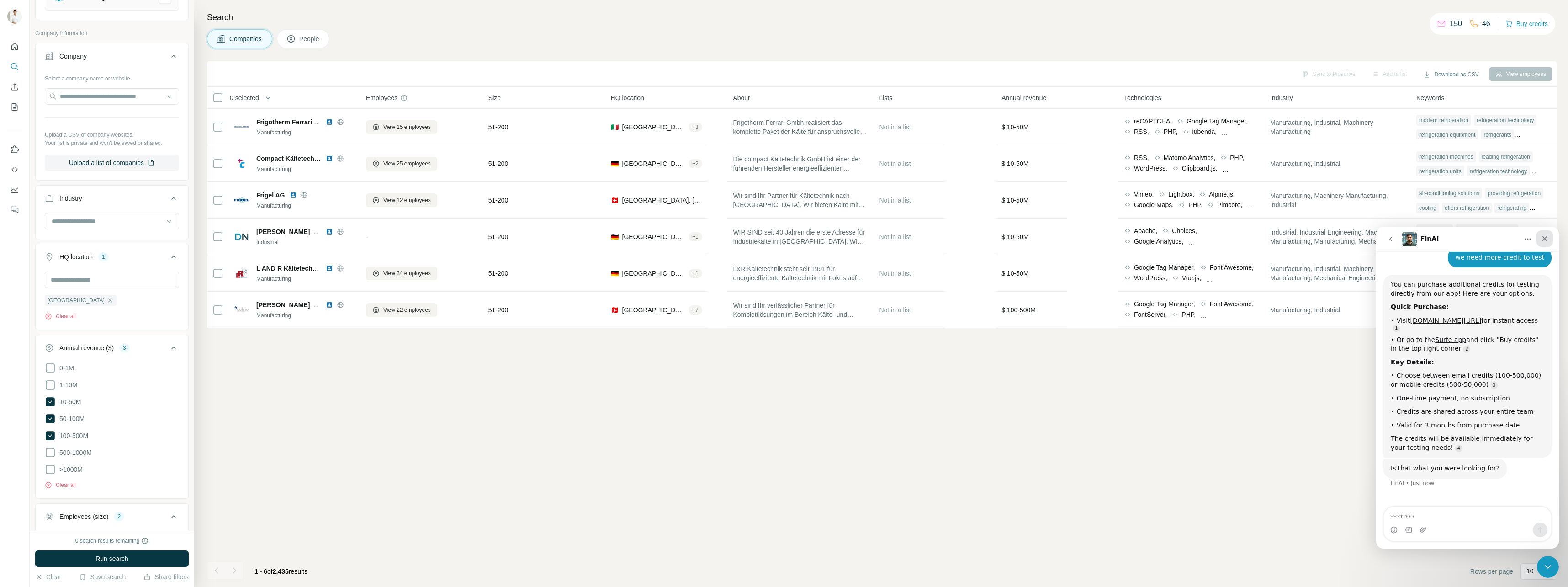
click at [1166, 237] on icon "Close" at bounding box center [1545, 239] width 5 height 5
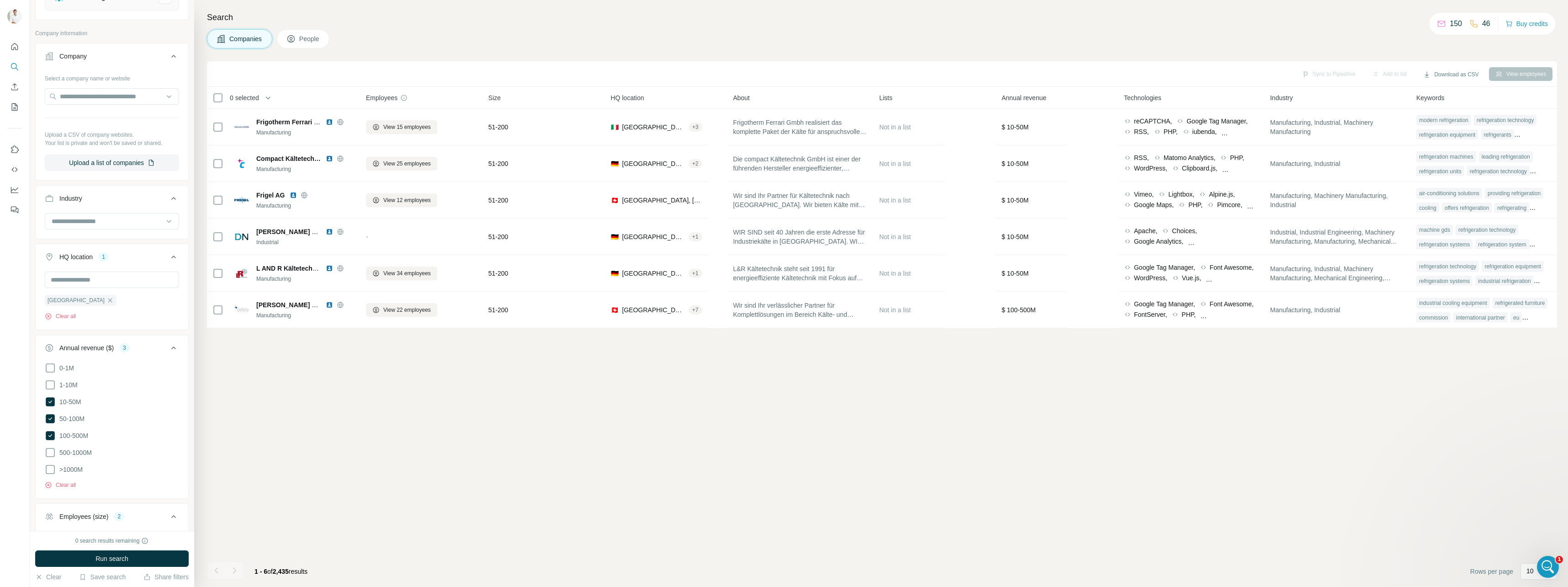
scroll to position [84, 0]
click at [1166, 104] on th "Keywords" at bounding box center [1484, 98] width 146 height 22
click at [1166, 21] on button "Buy credits" at bounding box center [1527, 24] width 43 height 13
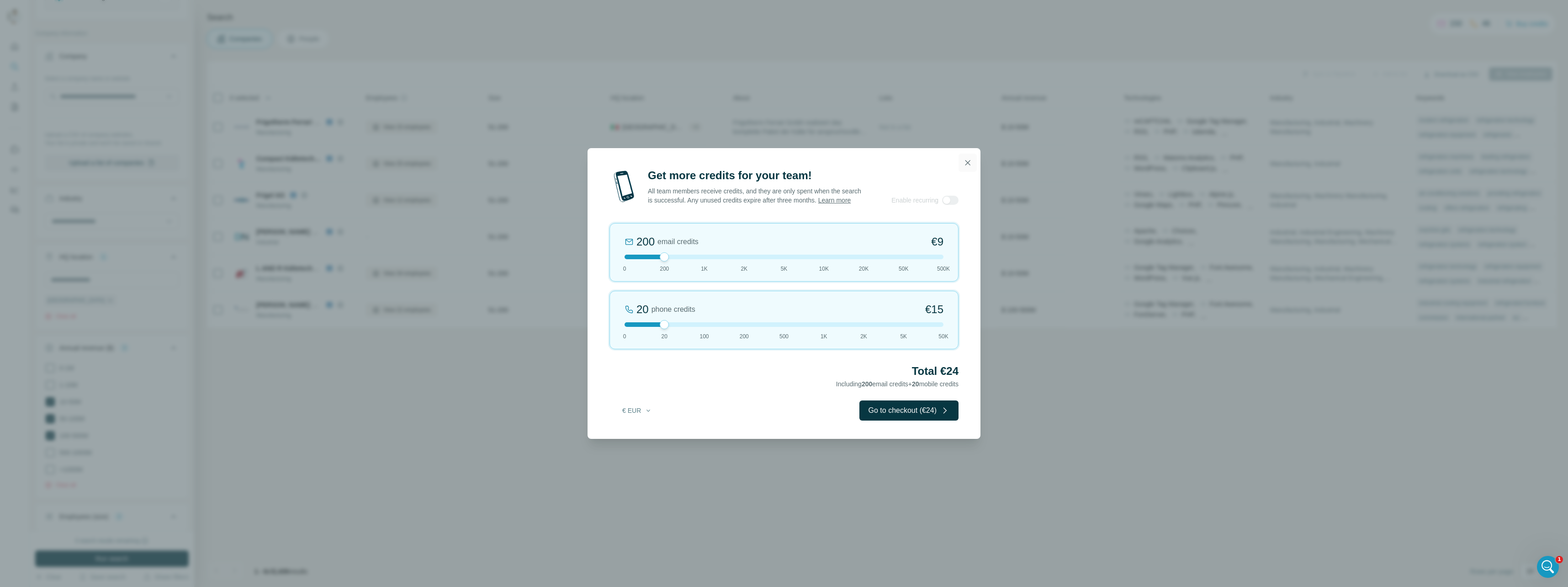
click at [964, 158] on icon "button" at bounding box center [967, 163] width 9 height 9
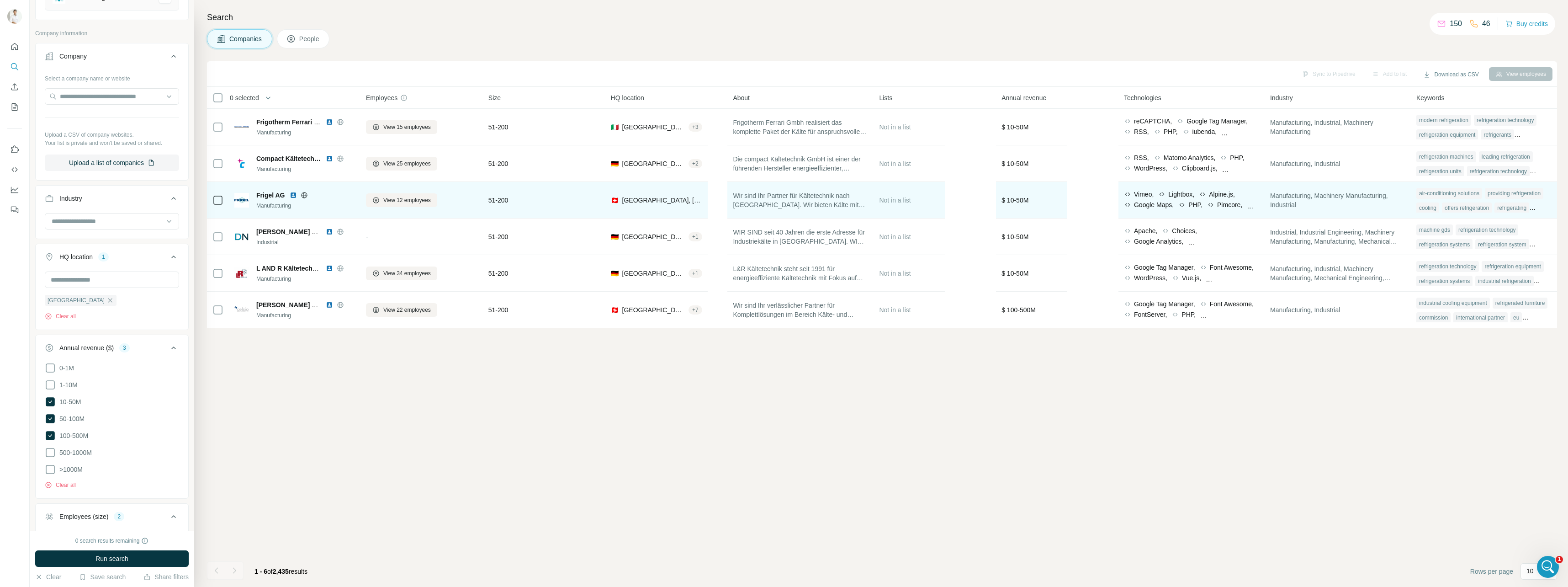
click at [241, 202] on img at bounding box center [242, 200] width 15 height 15
click at [672, 203] on span "[GEOGRAPHIC_DATA], [GEOGRAPHIC_DATA]" at bounding box center [662, 200] width 80 height 9
click at [799, 202] on span "Wir sind Ihr Partner für Kältetechnik nach [GEOGRAPHIC_DATA]. Wir bieten Kälte …" at bounding box center [800, 200] width 135 height 18
click at [835, 202] on span "Wir sind Ihr Partner für Kältetechnik nach [GEOGRAPHIC_DATA]. Wir bieten Kälte …" at bounding box center [800, 200] width 135 height 18
click at [903, 201] on span "Not in a list" at bounding box center [895, 200] width 32 height 7
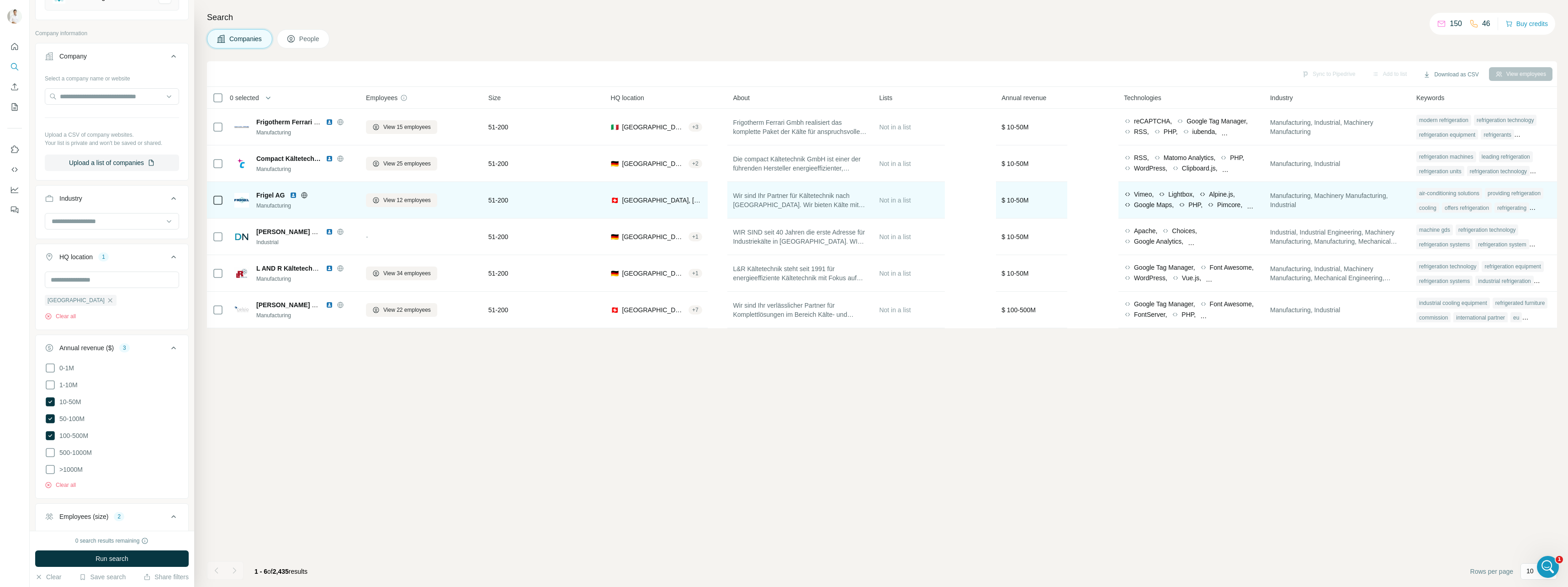
click at [213, 199] on icon at bounding box center [218, 200] width 11 height 11
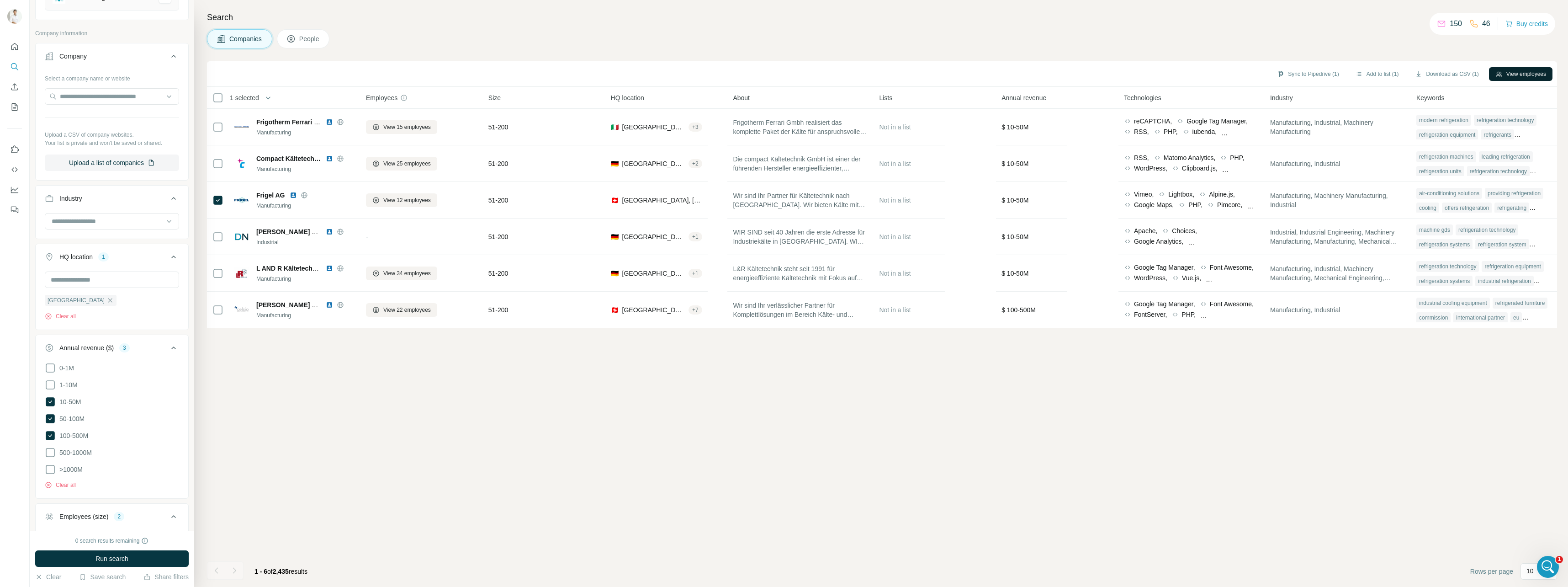
click at [1166, 78] on button "View employees" at bounding box center [1521, 74] width 63 height 14
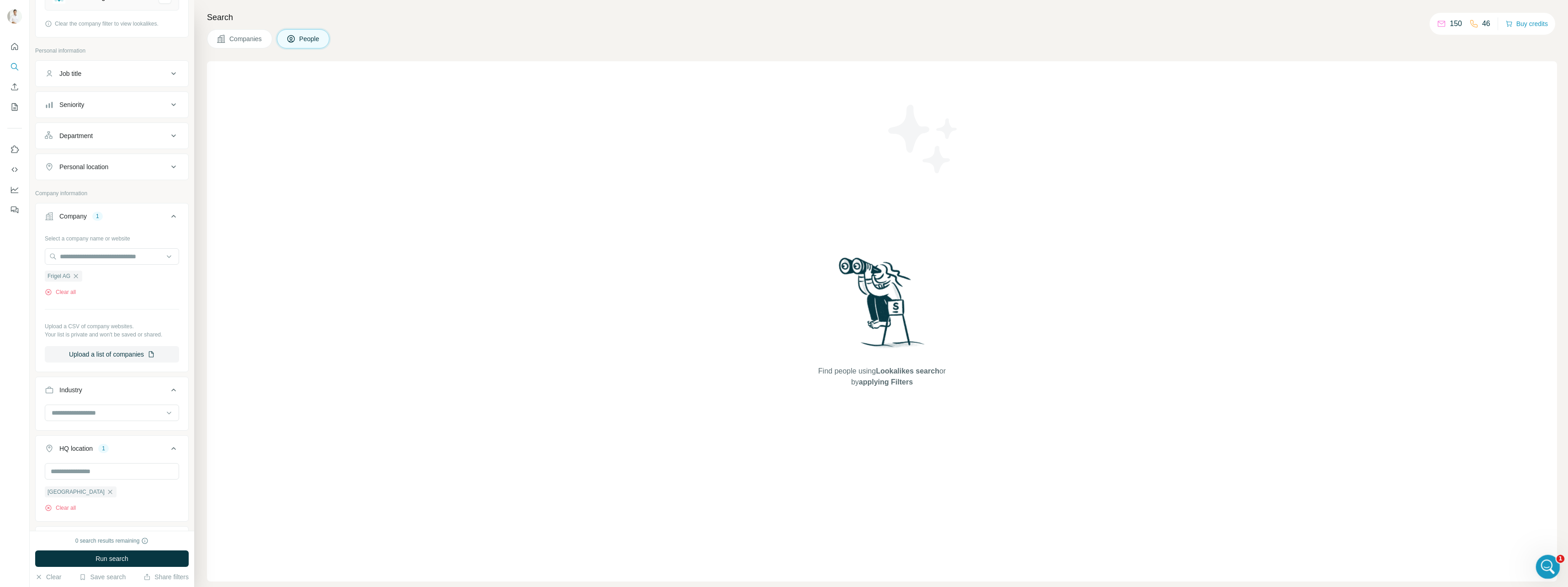
click at [1166, 560] on icon "Open Intercom Messenger" at bounding box center [1547, 565] width 15 height 15
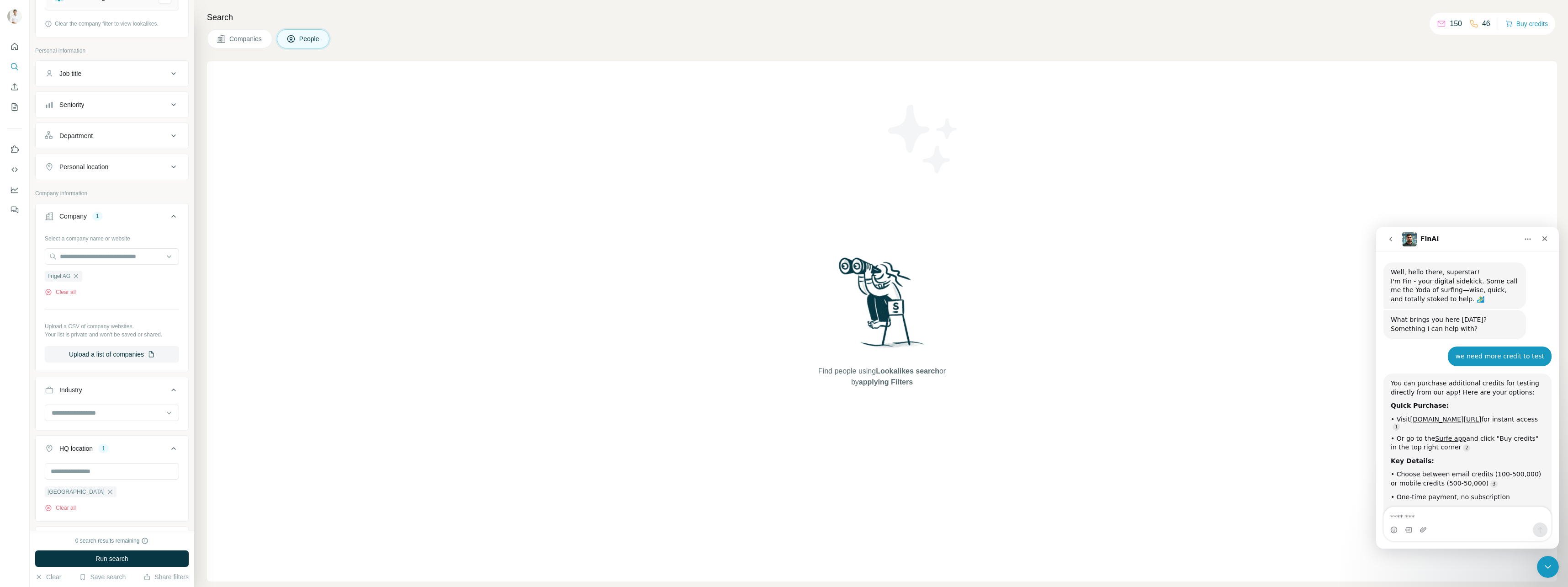
scroll to position [84, 0]
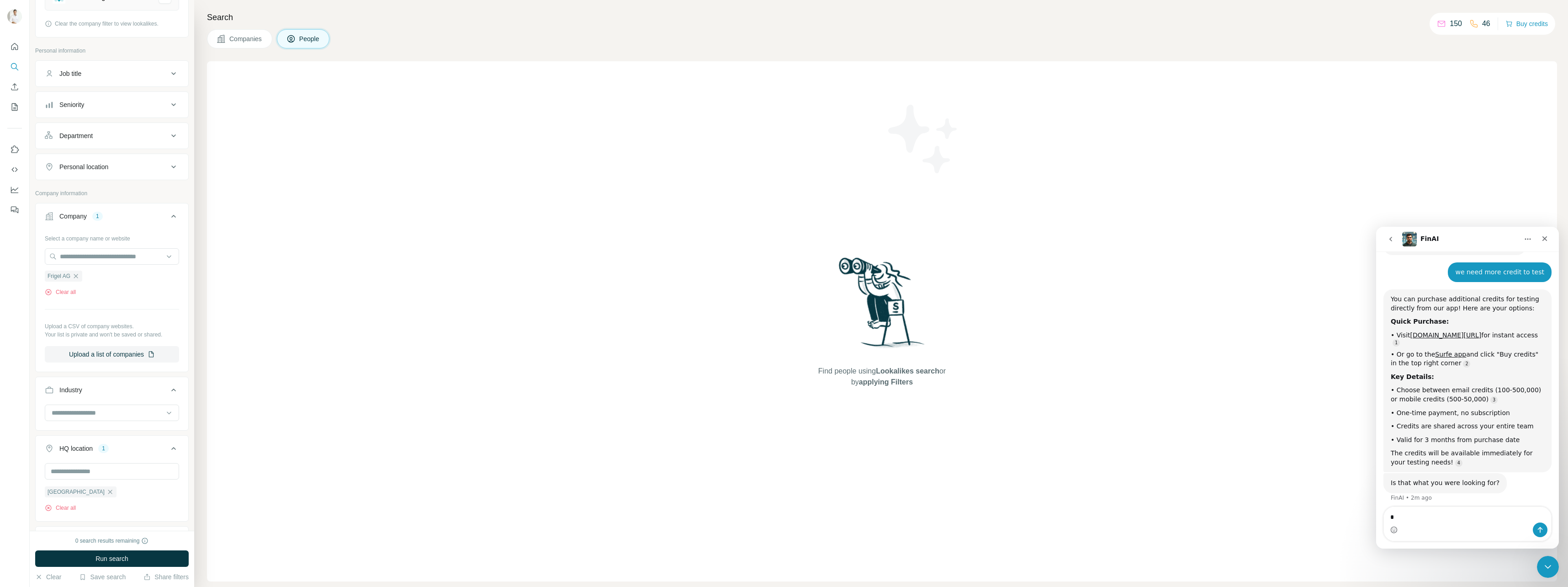
type textarea "**"
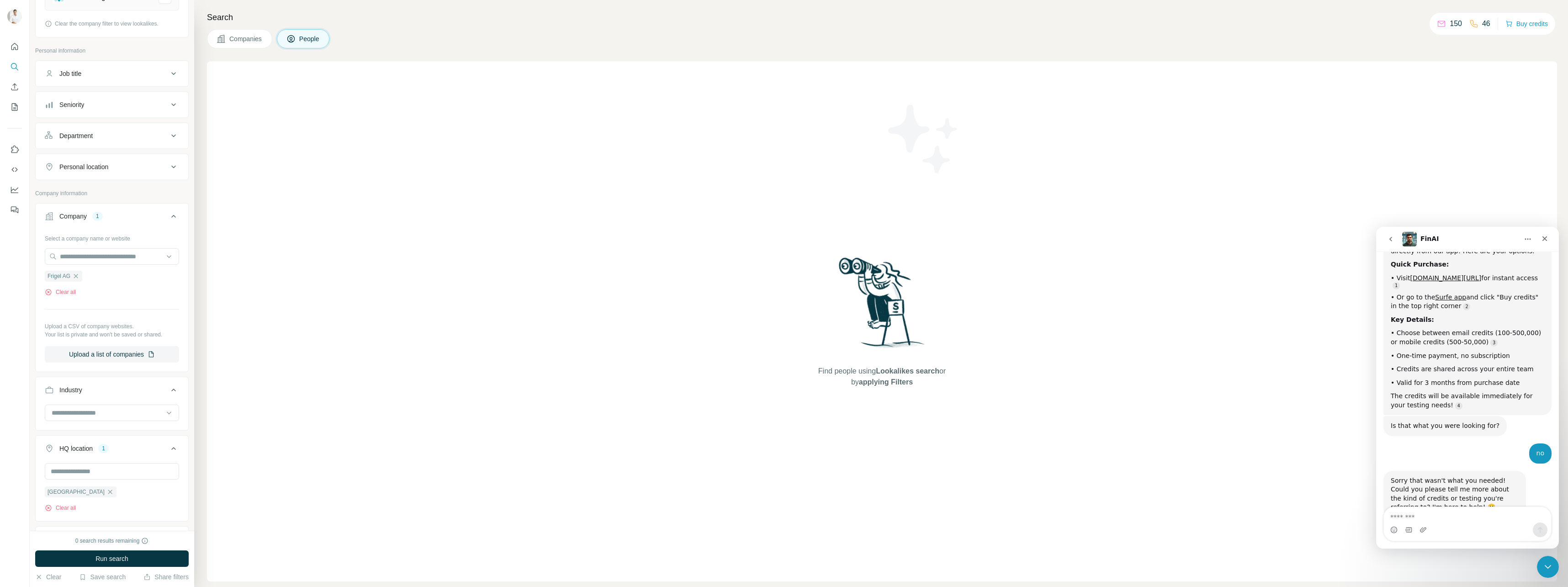
scroll to position [166, 0]
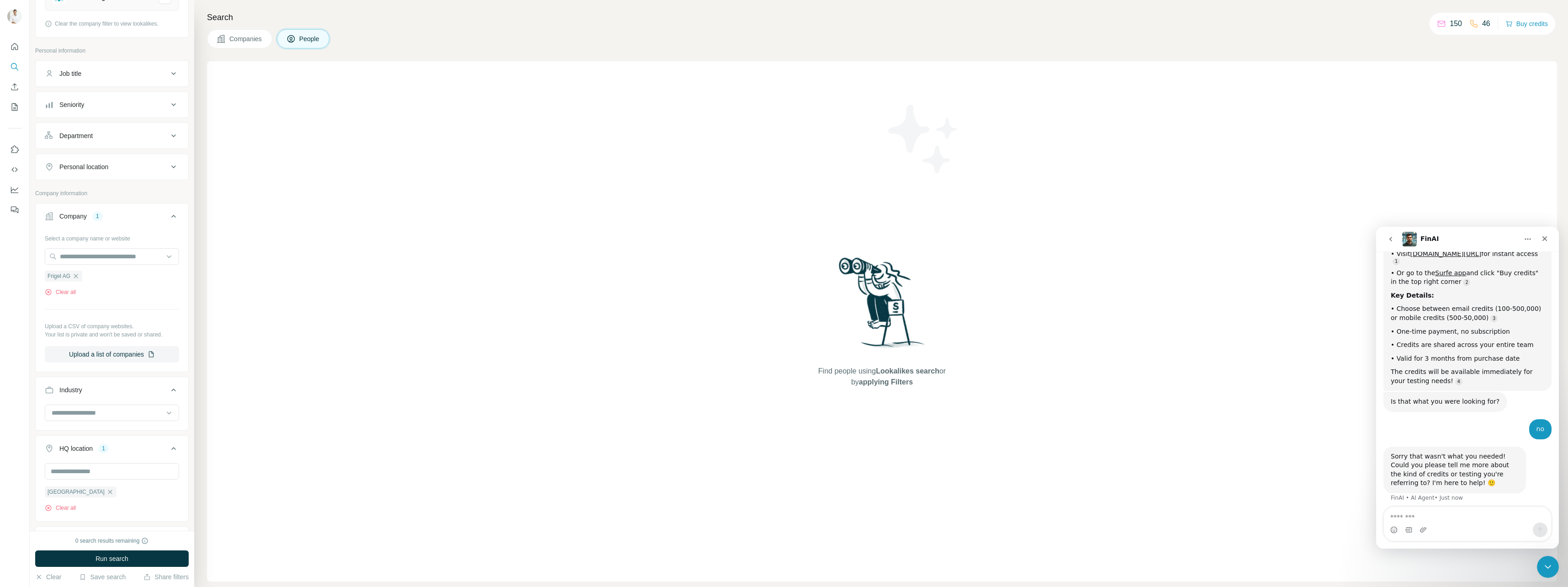
click at [254, 45] on button "Companies" at bounding box center [239, 39] width 65 height 19
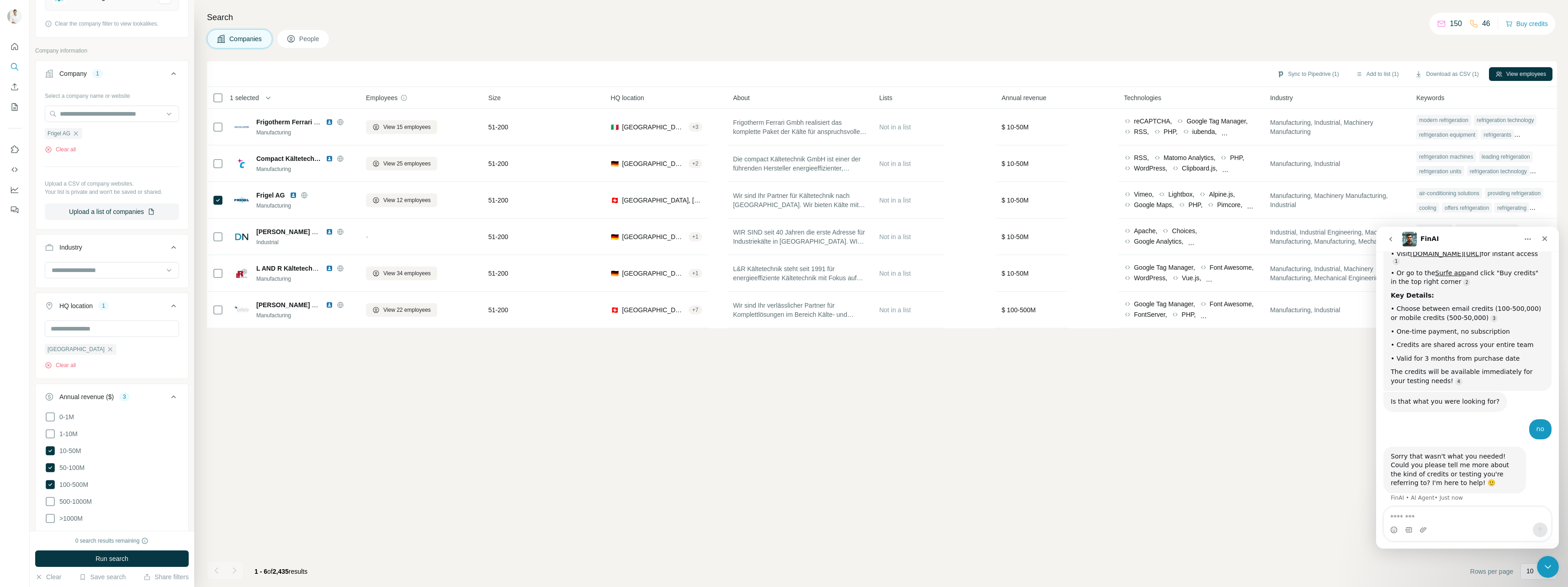
click at [316, 41] on span "People" at bounding box center [310, 38] width 21 height 9
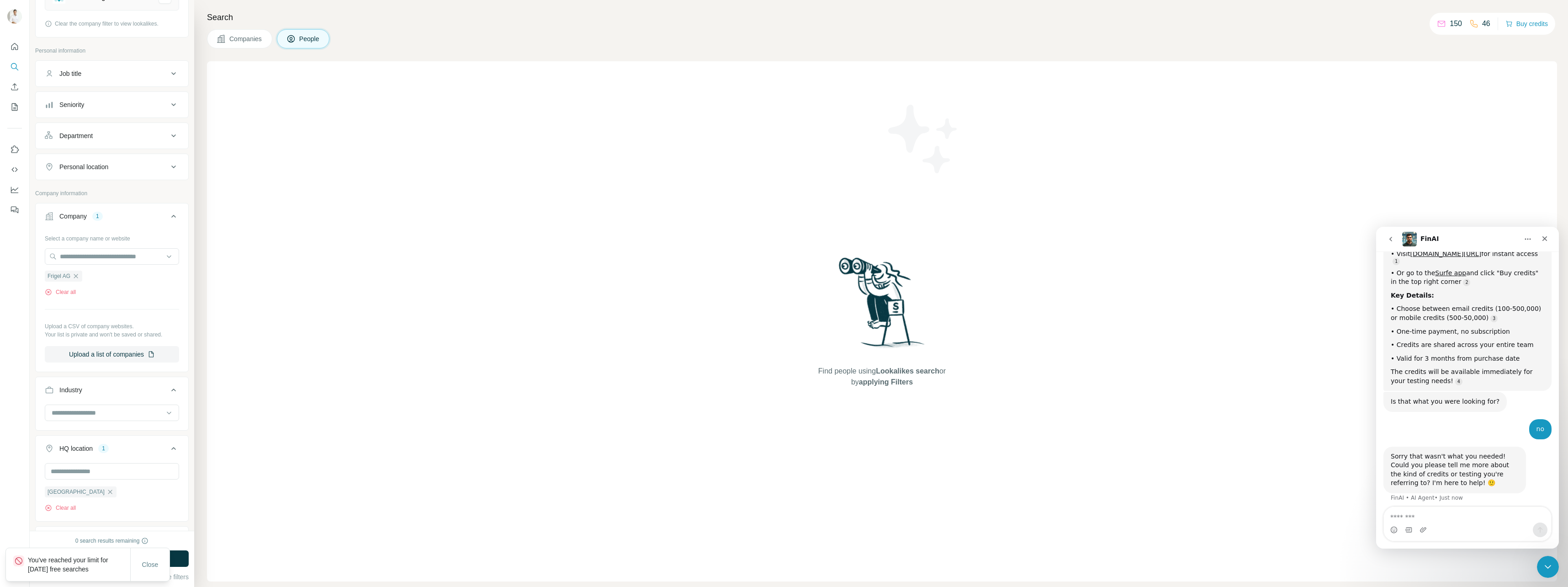
click at [237, 41] on span "Companies" at bounding box center [246, 38] width 33 height 9
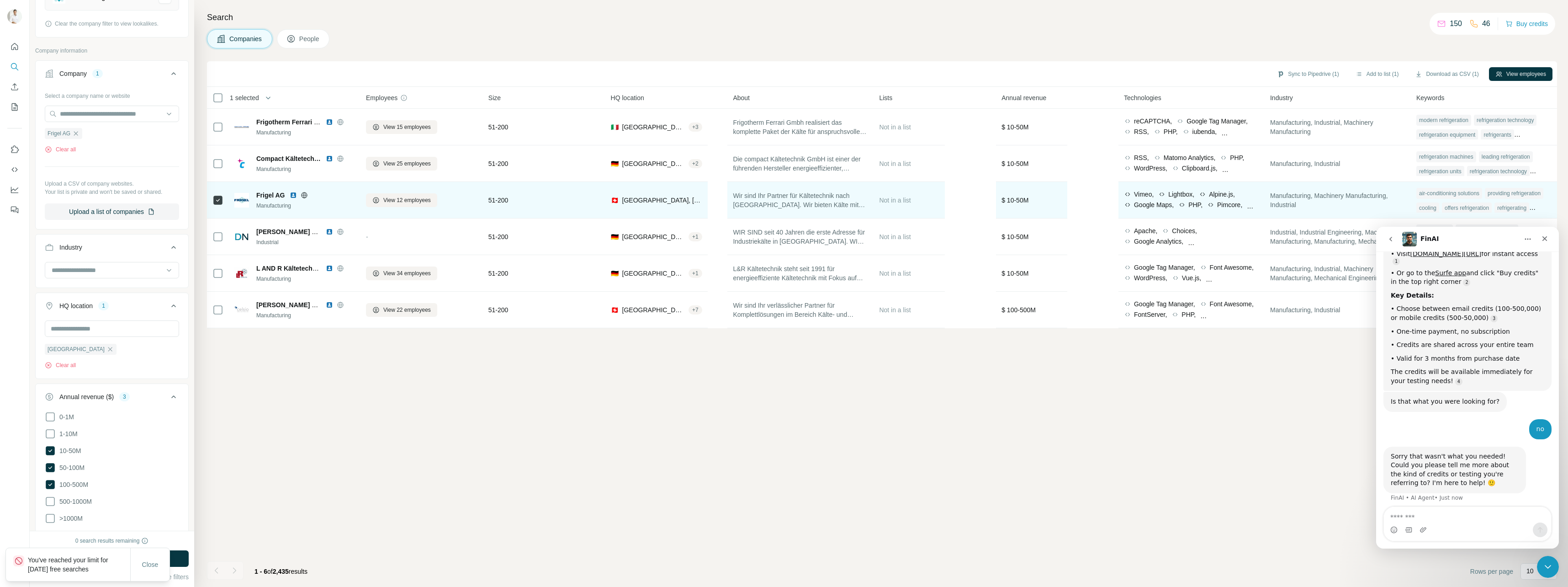
click at [219, 195] on icon at bounding box center [218, 200] width 11 height 11
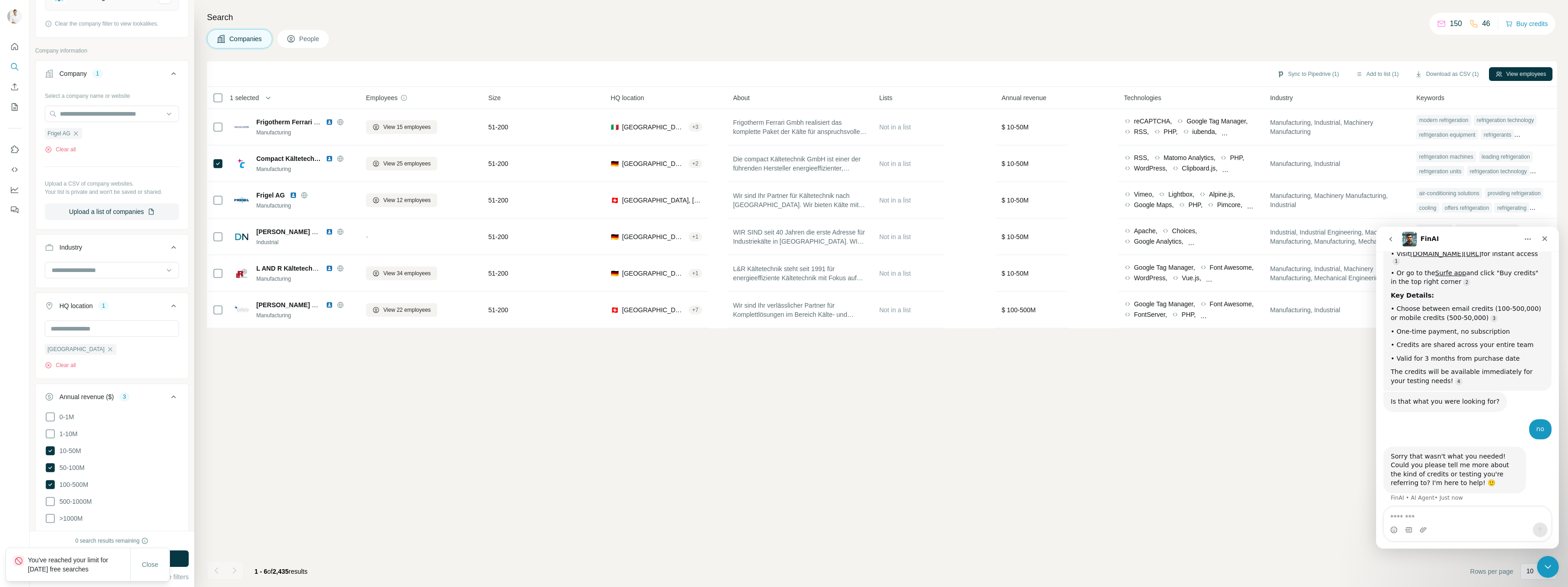
click at [318, 37] on span "People" at bounding box center [310, 38] width 21 height 9
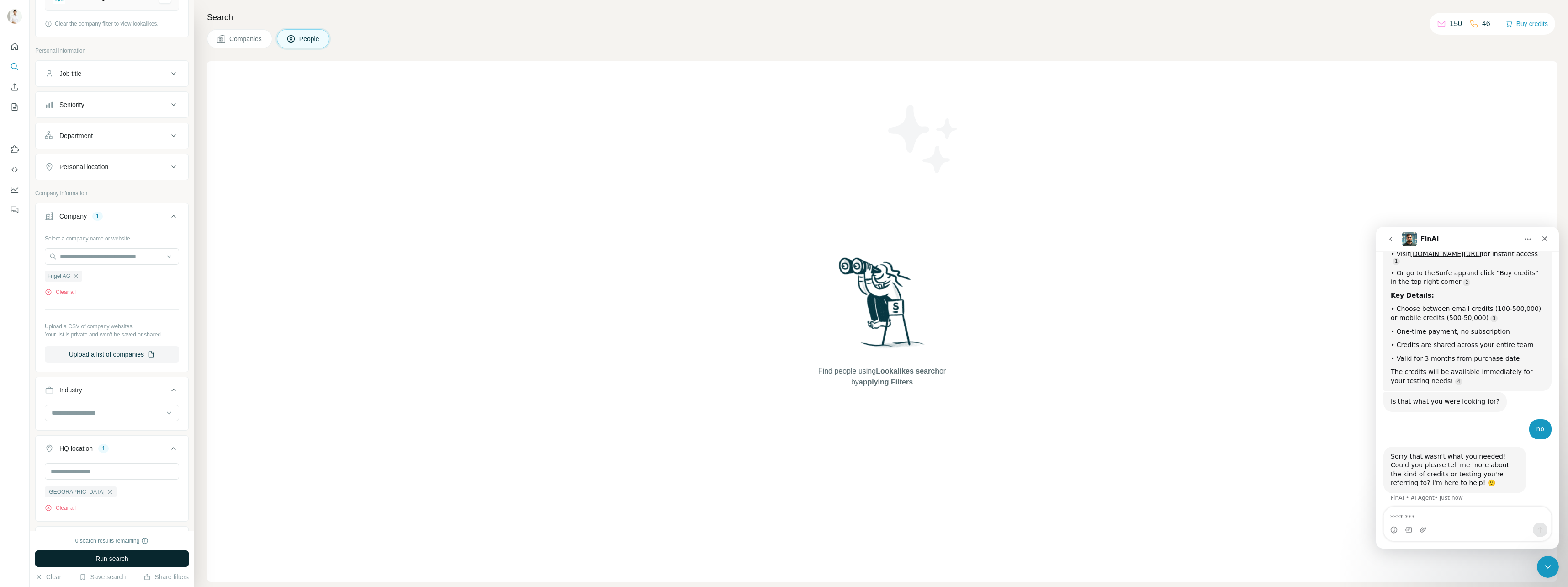
click at [174, 554] on button "Run search" at bounding box center [112, 558] width 153 height 16
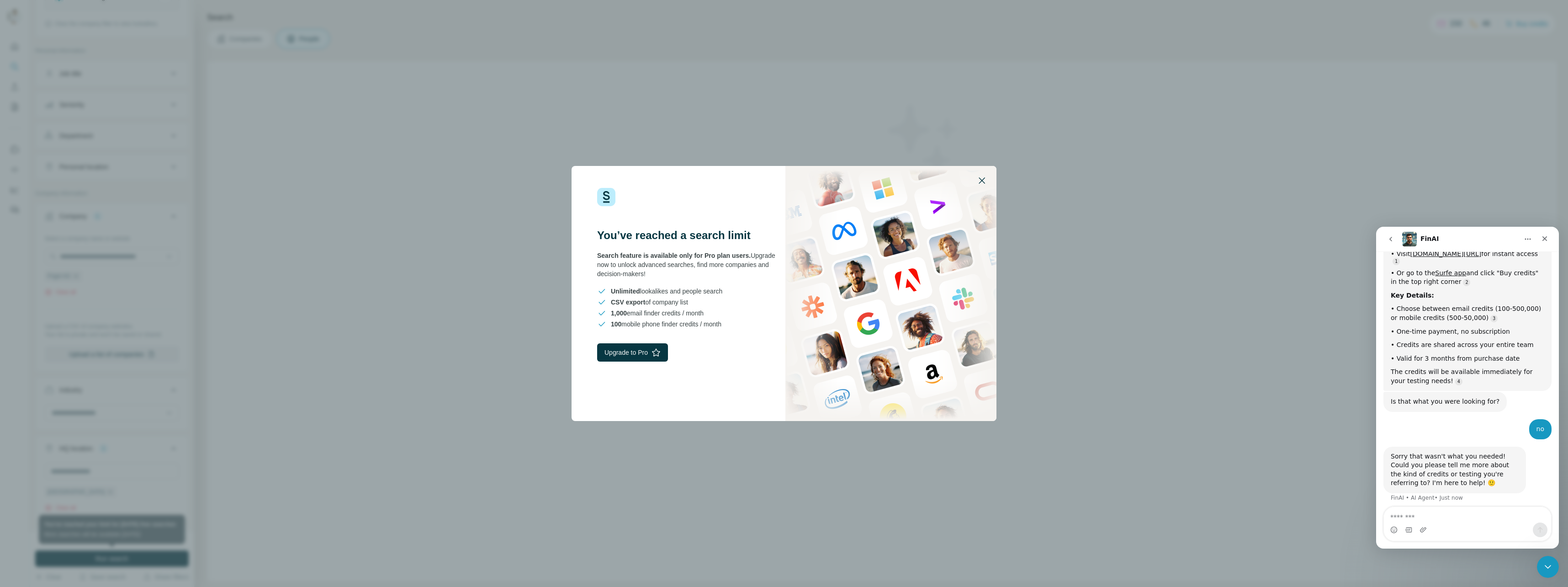
click at [984, 173] on button "button" at bounding box center [982, 180] width 22 height 22
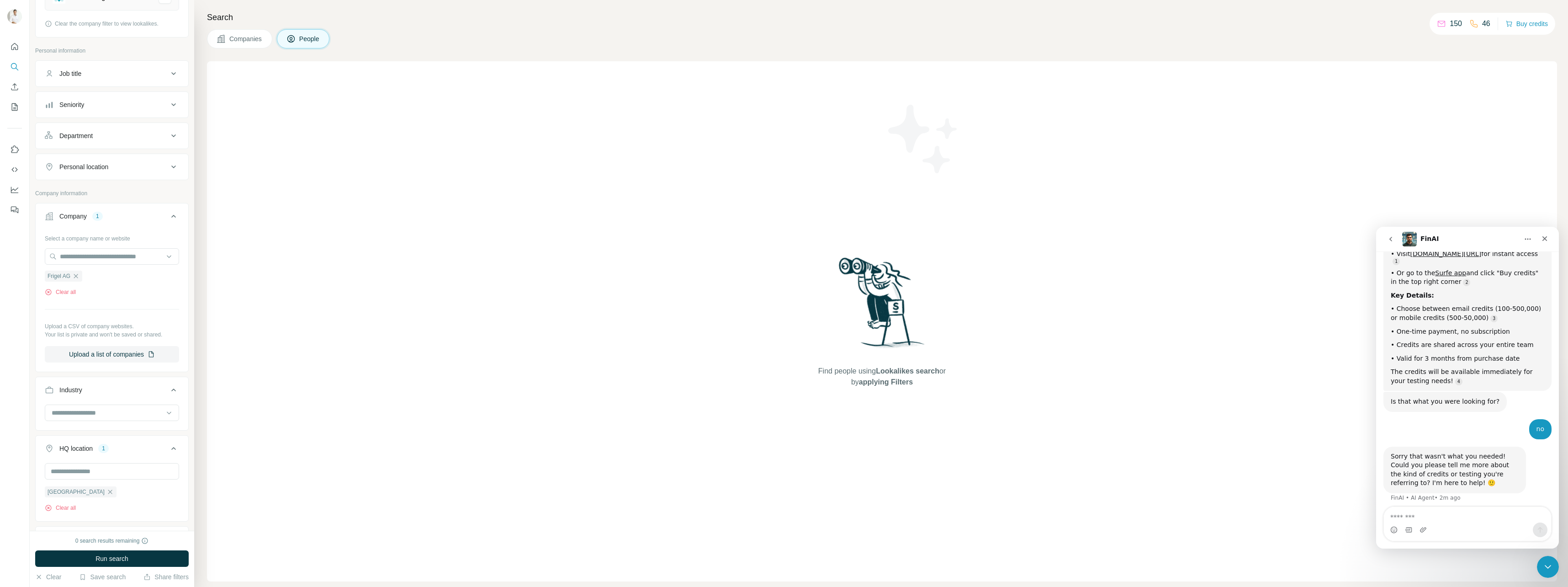
click at [381, 160] on div "Find people using Lookalikes search or by applying Filters" at bounding box center [882, 322] width 1350 height 520
click at [239, 39] on span "Companies" at bounding box center [246, 38] width 33 height 9
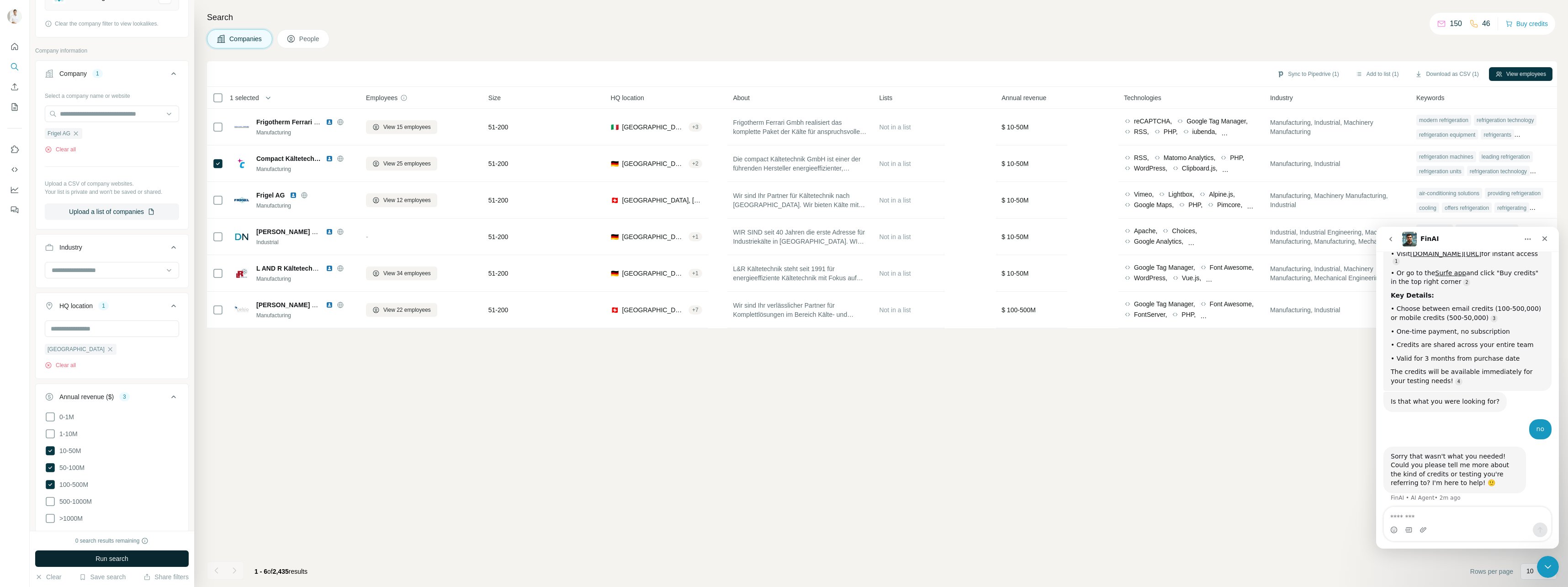
click at [169, 560] on button "Run search" at bounding box center [112, 558] width 153 height 16
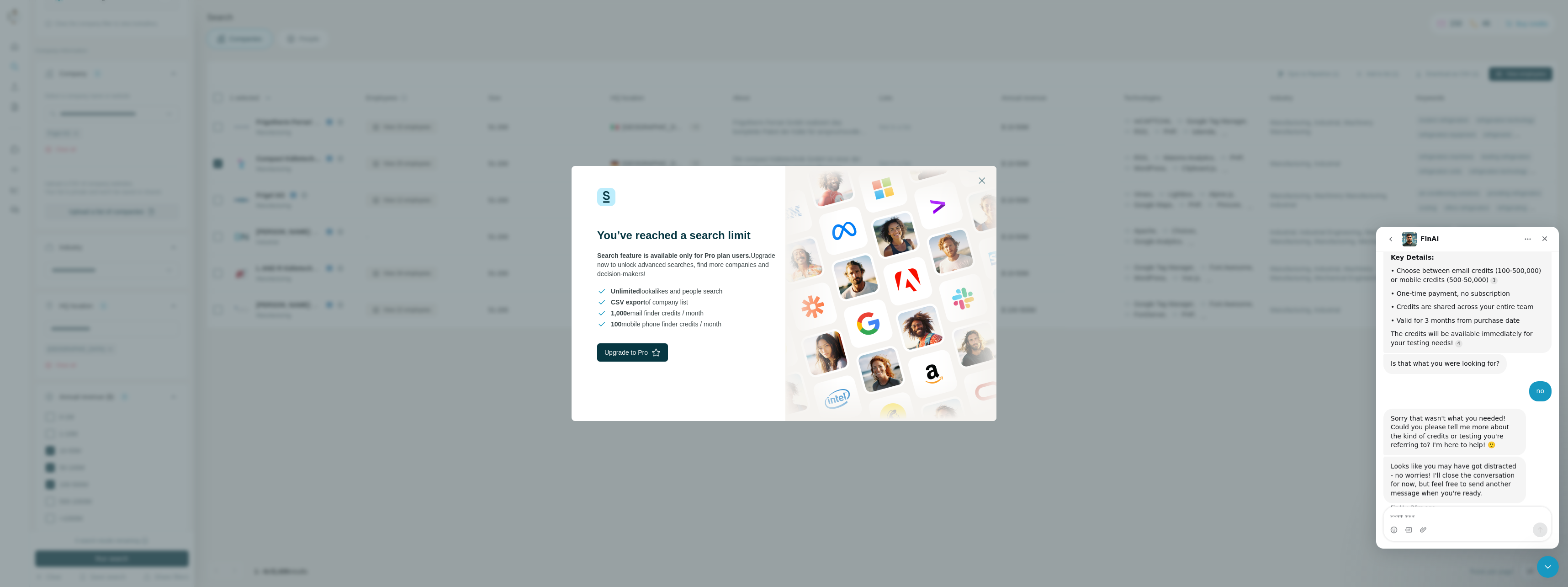
scroll to position [213, 0]
